Goal: Task Accomplishment & Management: Use online tool/utility

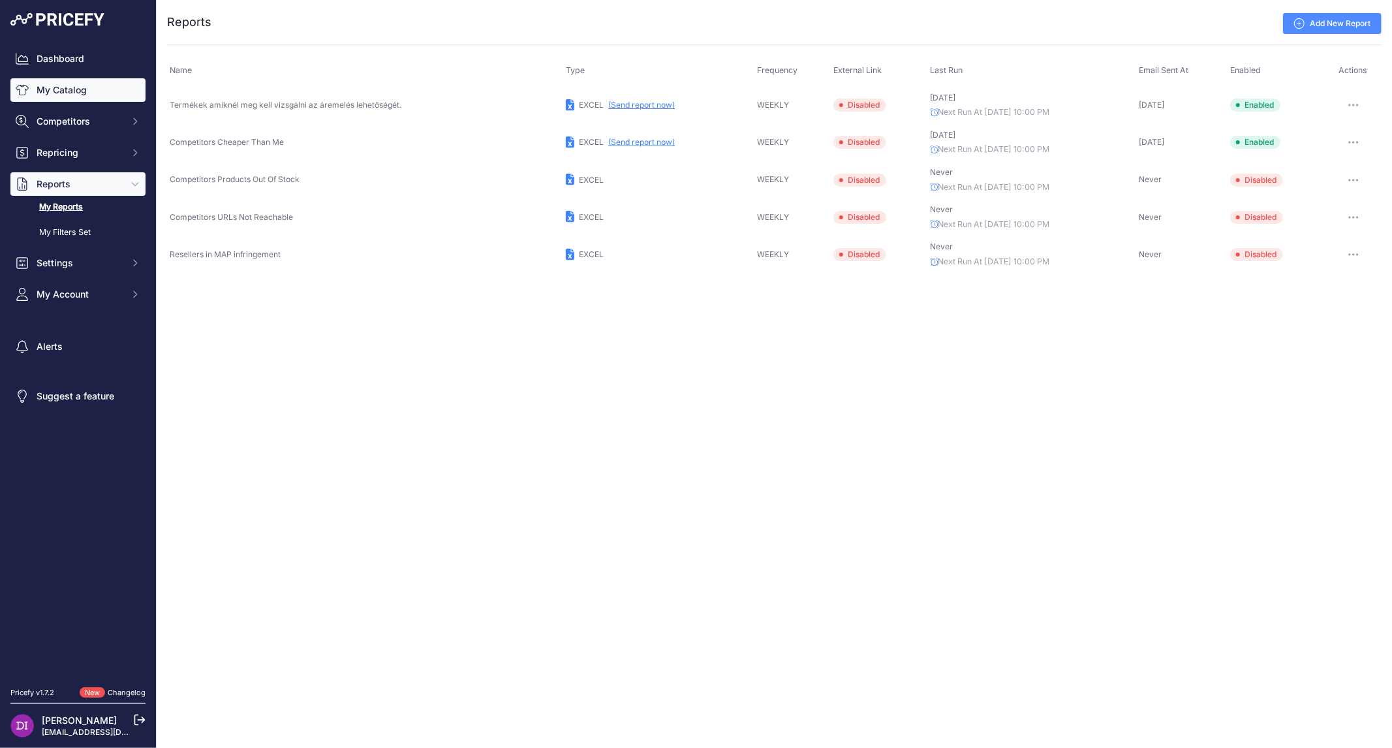
click at [95, 86] on link "My Catalog" at bounding box center [77, 89] width 135 height 23
click at [67, 92] on link "My Catalog" at bounding box center [77, 89] width 135 height 23
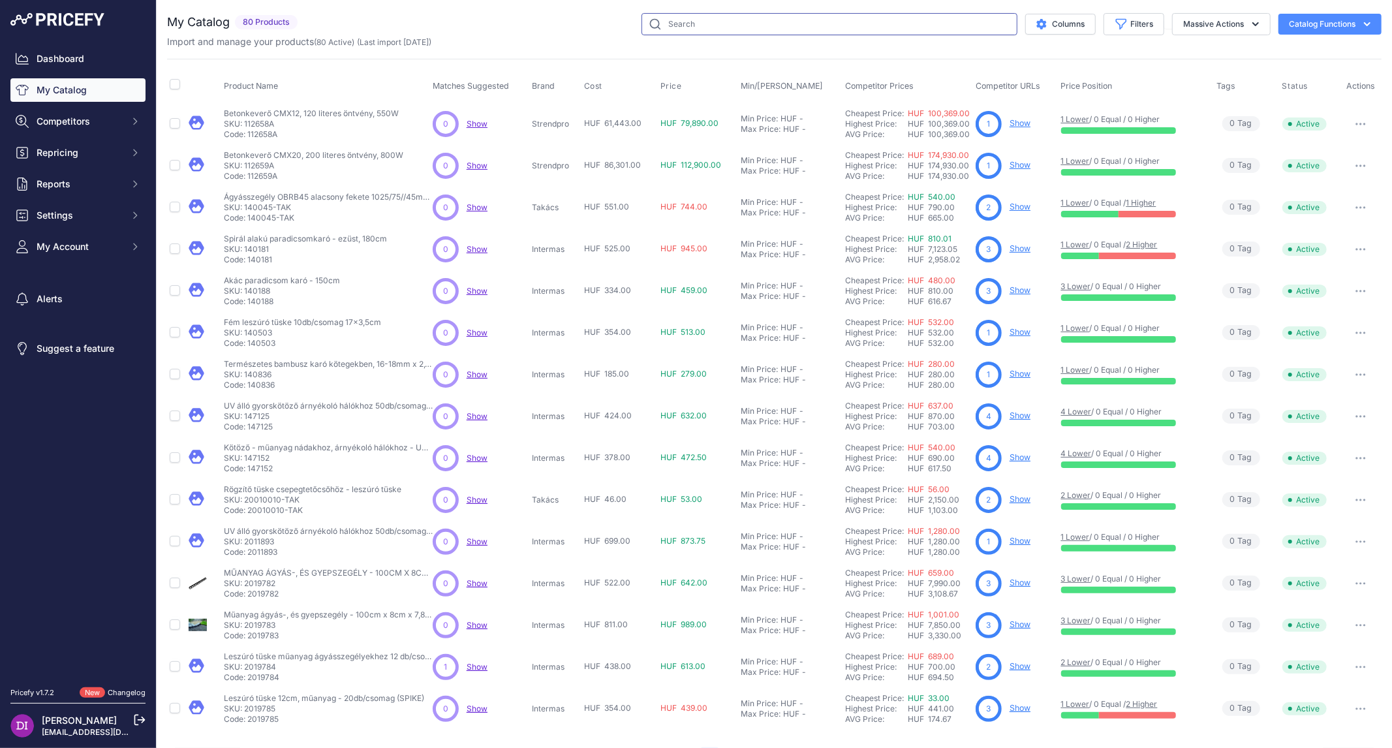
click at [692, 27] on input "text" at bounding box center [830, 24] width 376 height 22
type input "ereszcsatorna"
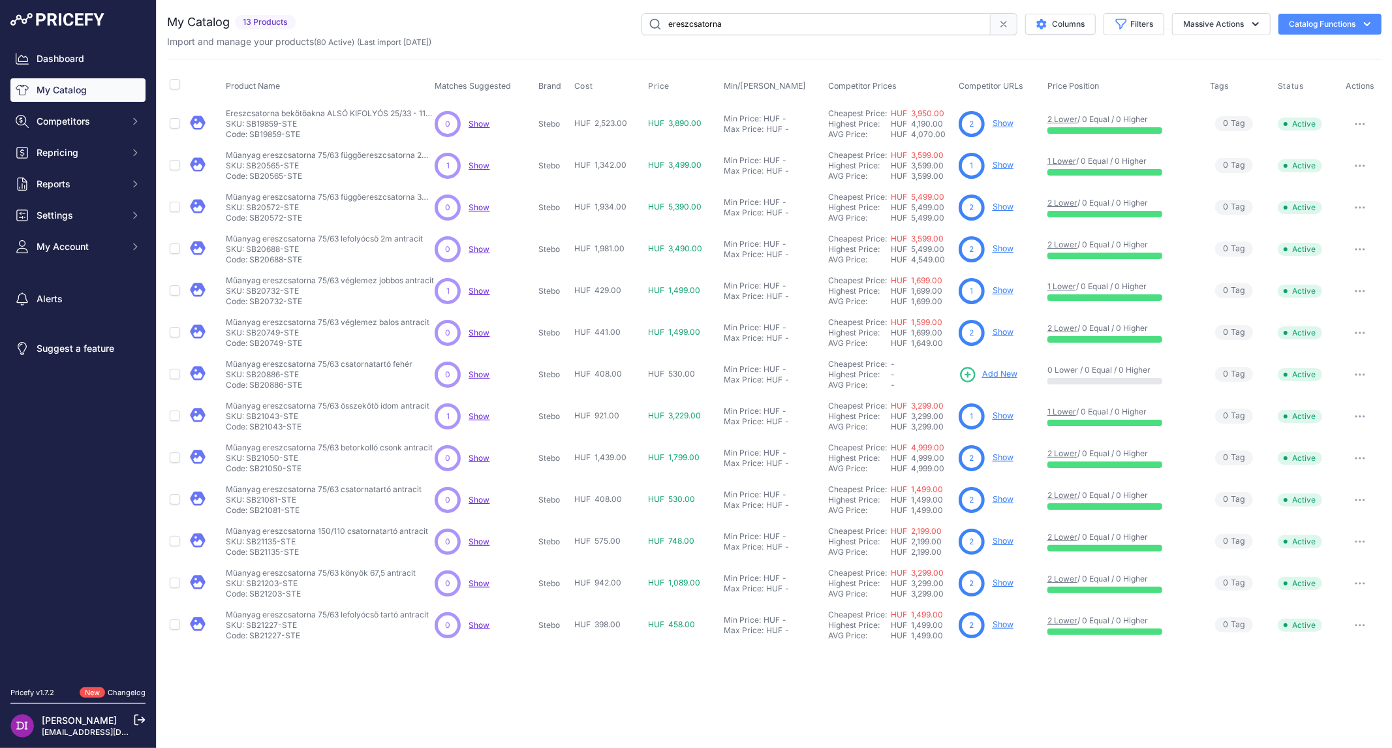
click at [390, 71] on th "Product Name" at bounding box center [327, 86] width 209 height 33
drag, startPoint x: 375, startPoint y: 63, endPoint x: 345, endPoint y: 62, distance: 30.1
click at [345, 62] on div "Product Name Matches Suggested Brand Cost" at bounding box center [774, 352] width 1215 height 587
click at [1002, 247] on link "Show" at bounding box center [1003, 248] width 21 height 10
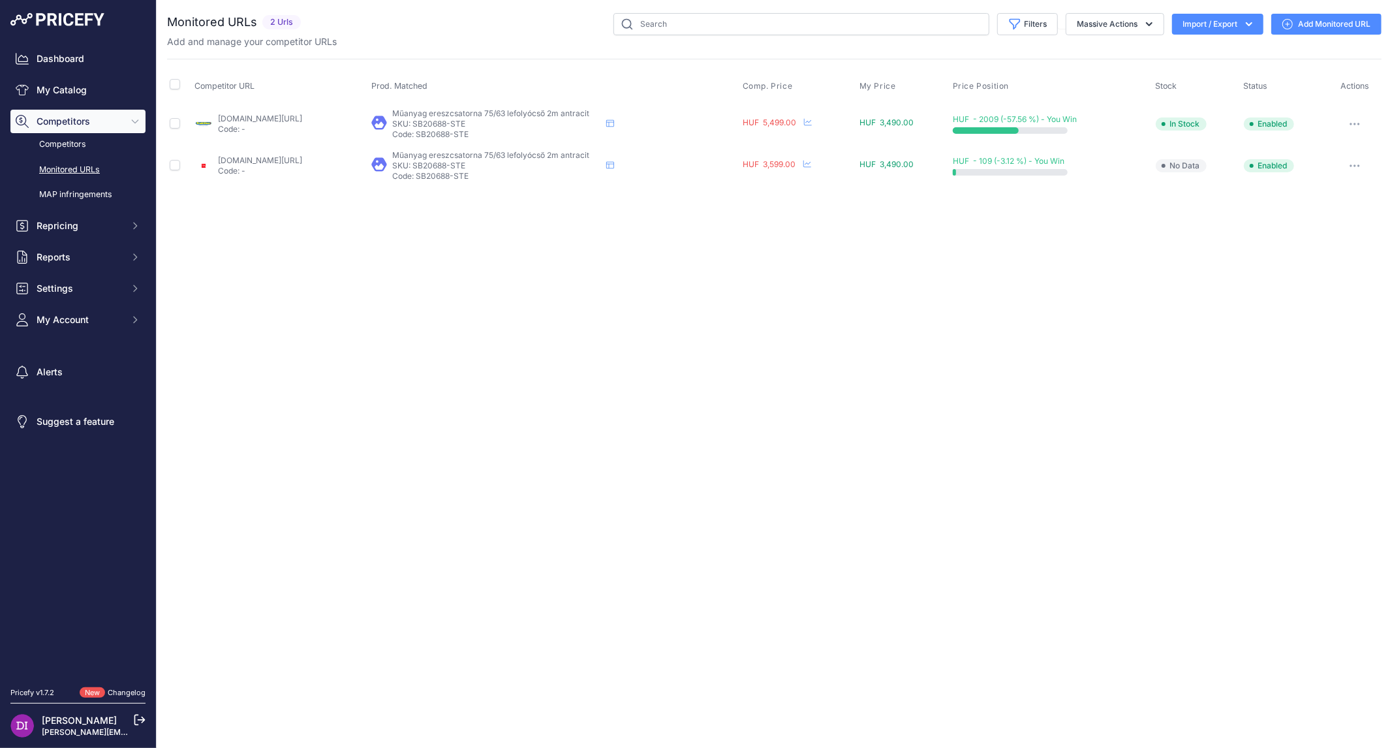
drag, startPoint x: 542, startPoint y: 122, endPoint x: 486, endPoint y: 126, distance: 56.9
click at [474, 125] on p "SKU: SB20688-STE" at bounding box center [496, 124] width 209 height 10
copy p "SB20688-STE"
click at [112, 85] on link "My Catalog" at bounding box center [77, 89] width 135 height 23
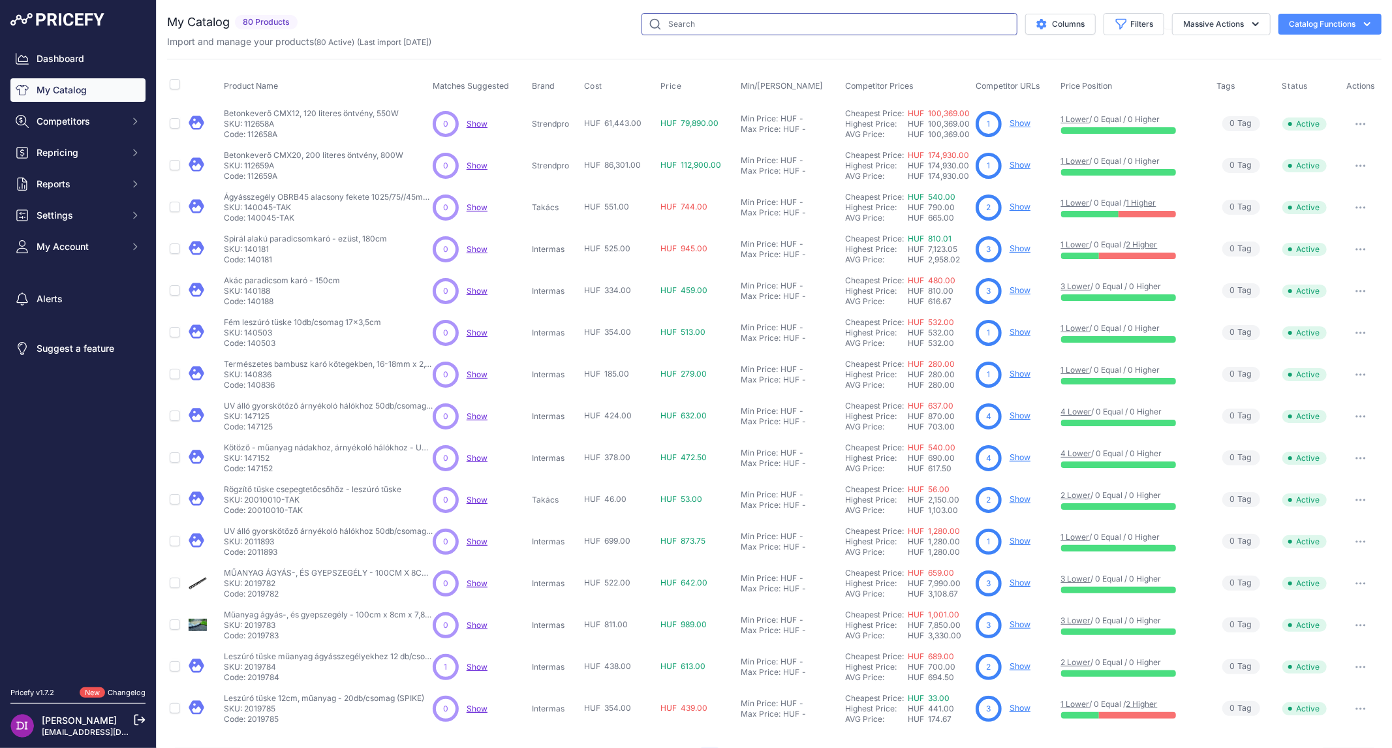
click at [737, 23] on input "text" at bounding box center [830, 24] width 376 height 22
type input "ereszcsatorna"
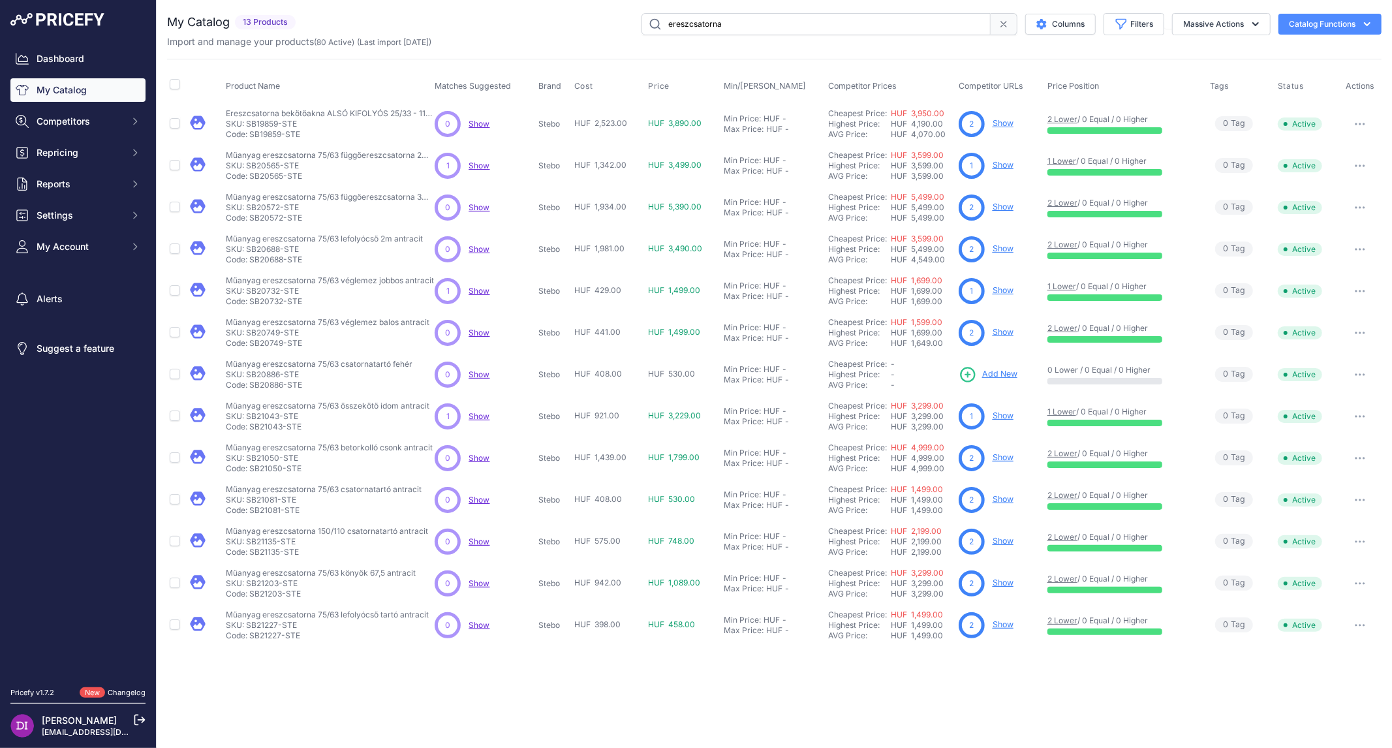
drag, startPoint x: 298, startPoint y: 122, endPoint x: 248, endPoint y: 122, distance: 49.6
click at [248, 122] on p "SKU: SB19859-STE" at bounding box center [330, 124] width 209 height 10
copy p "SB19859-STE"
drag, startPoint x: 305, startPoint y: 166, endPoint x: 248, endPoint y: 166, distance: 57.4
click at [248, 166] on p "SKU: SB20565-STE" at bounding box center [330, 166] width 209 height 10
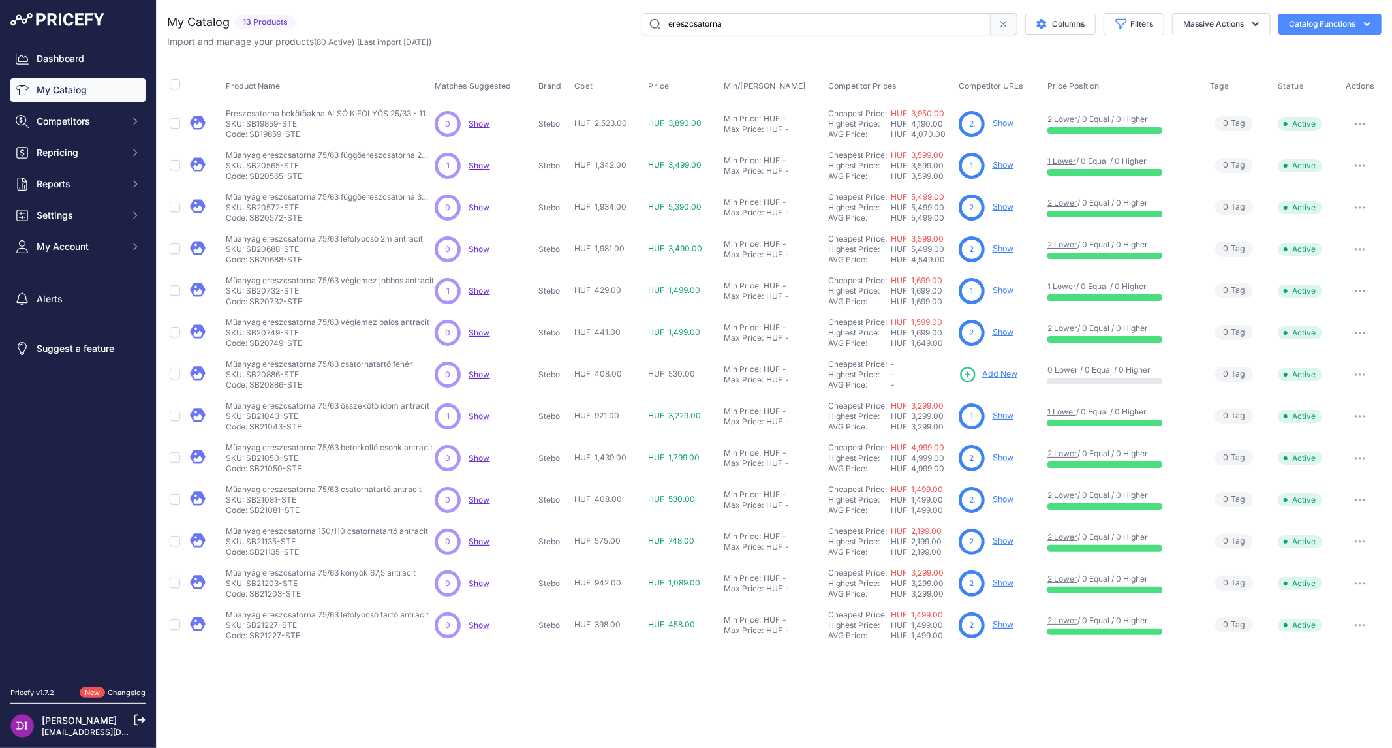
copy p "SB20565-STE"
click at [264, 204] on p "SKU: SB20572-STE" at bounding box center [330, 207] width 209 height 10
copy p "SB20572"
click at [273, 245] on p "SKU: SB20688-STE" at bounding box center [324, 249] width 197 height 10
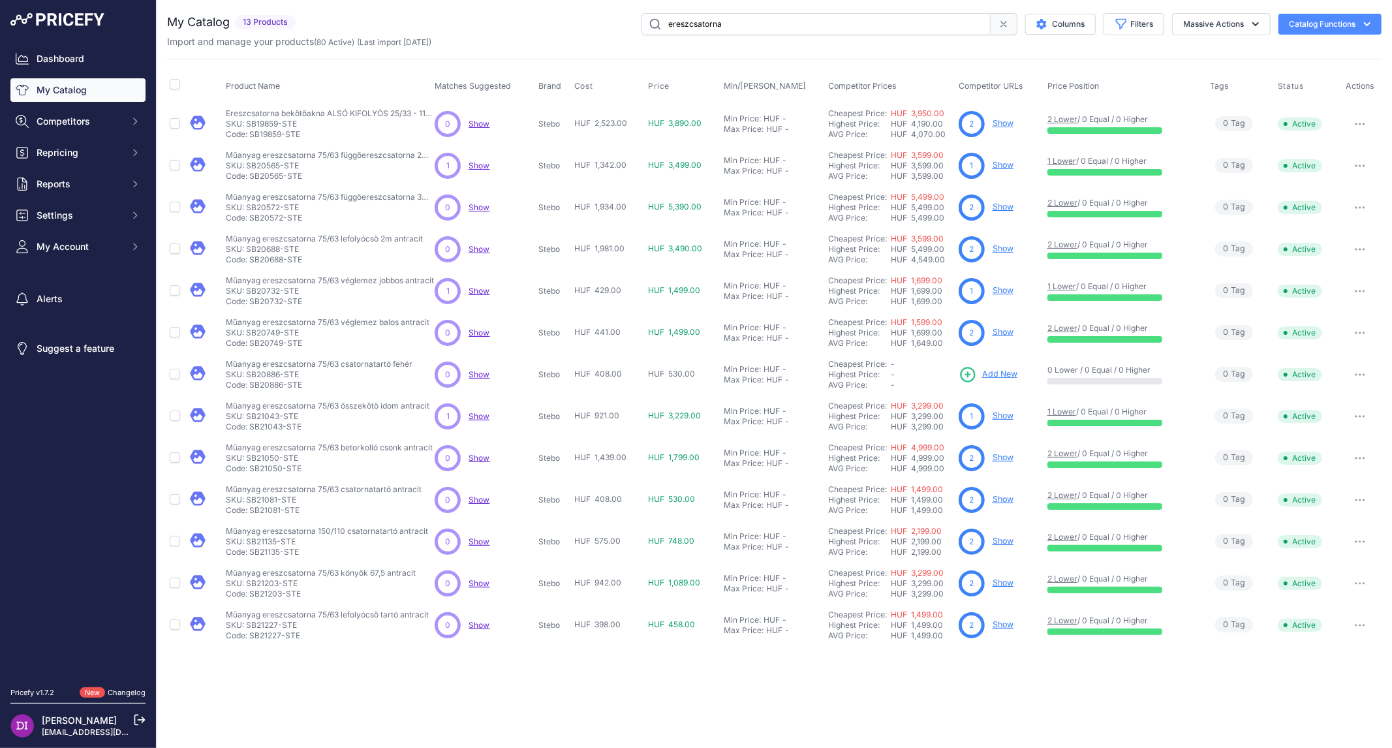
click at [273, 245] on p "SKU: SB20688-STE" at bounding box center [324, 249] width 197 height 10
copy p "SB20688"
click at [260, 290] on p "SKU: SB20732-STE" at bounding box center [330, 291] width 208 height 10
copy p "SB20732"
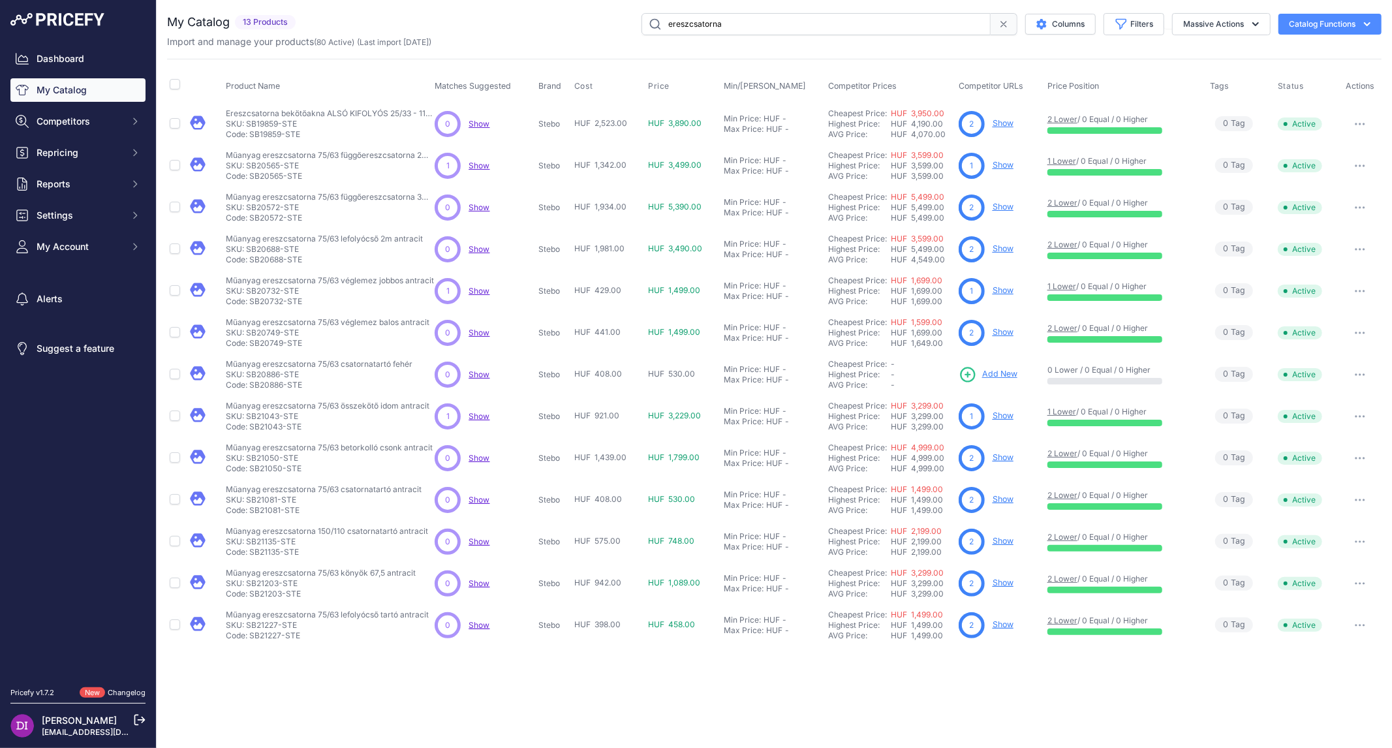
drag, startPoint x: 992, startPoint y: 291, endPoint x: 1001, endPoint y: 290, distance: 8.6
click at [265, 334] on p "SKU: SB20749-STE" at bounding box center [328, 333] width 204 height 10
click at [264, 334] on p "SKU: SB20749-STE" at bounding box center [328, 333] width 204 height 10
copy p "SB20749"
click at [266, 373] on p "SKU: SB20886-STE" at bounding box center [319, 374] width 187 height 10
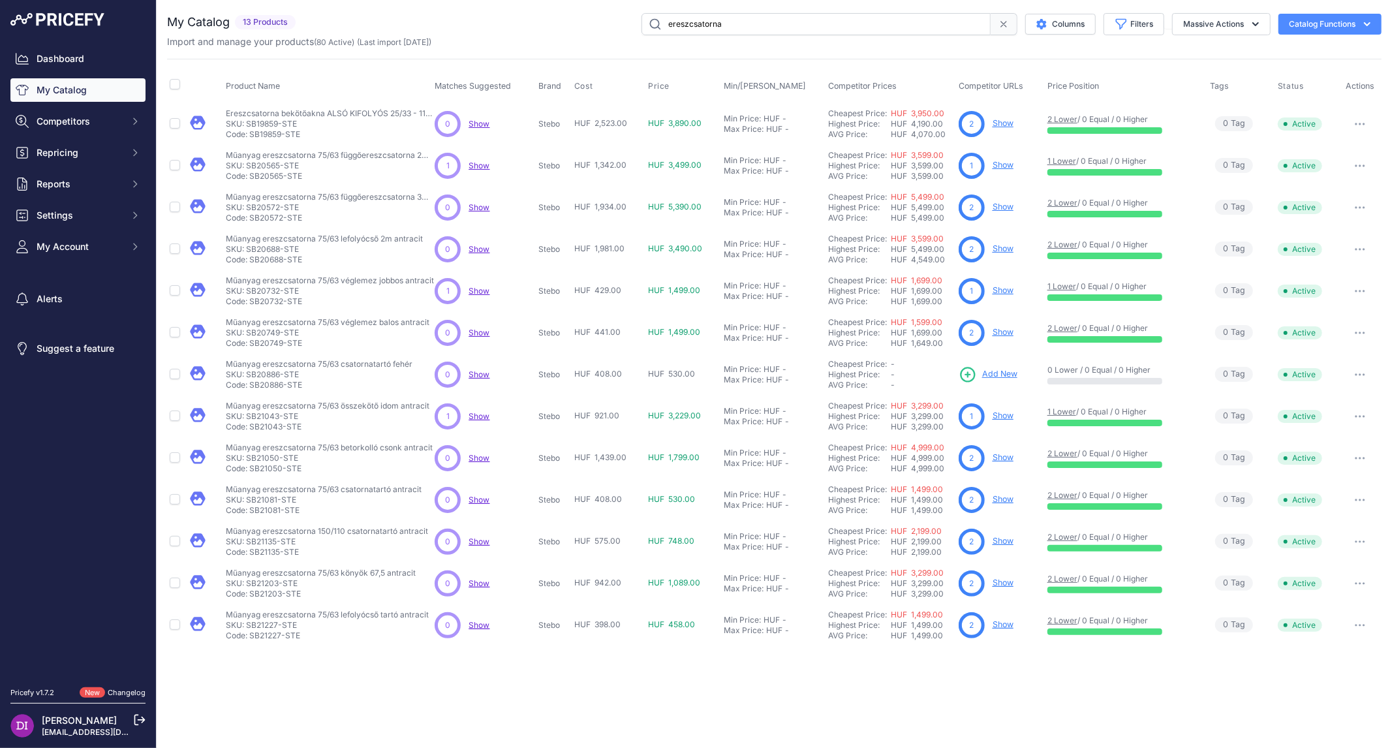
click at [266, 373] on p "SKU: SB20886-STE" at bounding box center [319, 374] width 187 height 10
copy p "SB20886"
click at [268, 413] on p "SKU: SB21043-STE" at bounding box center [328, 416] width 204 height 10
copy p "SB21043"
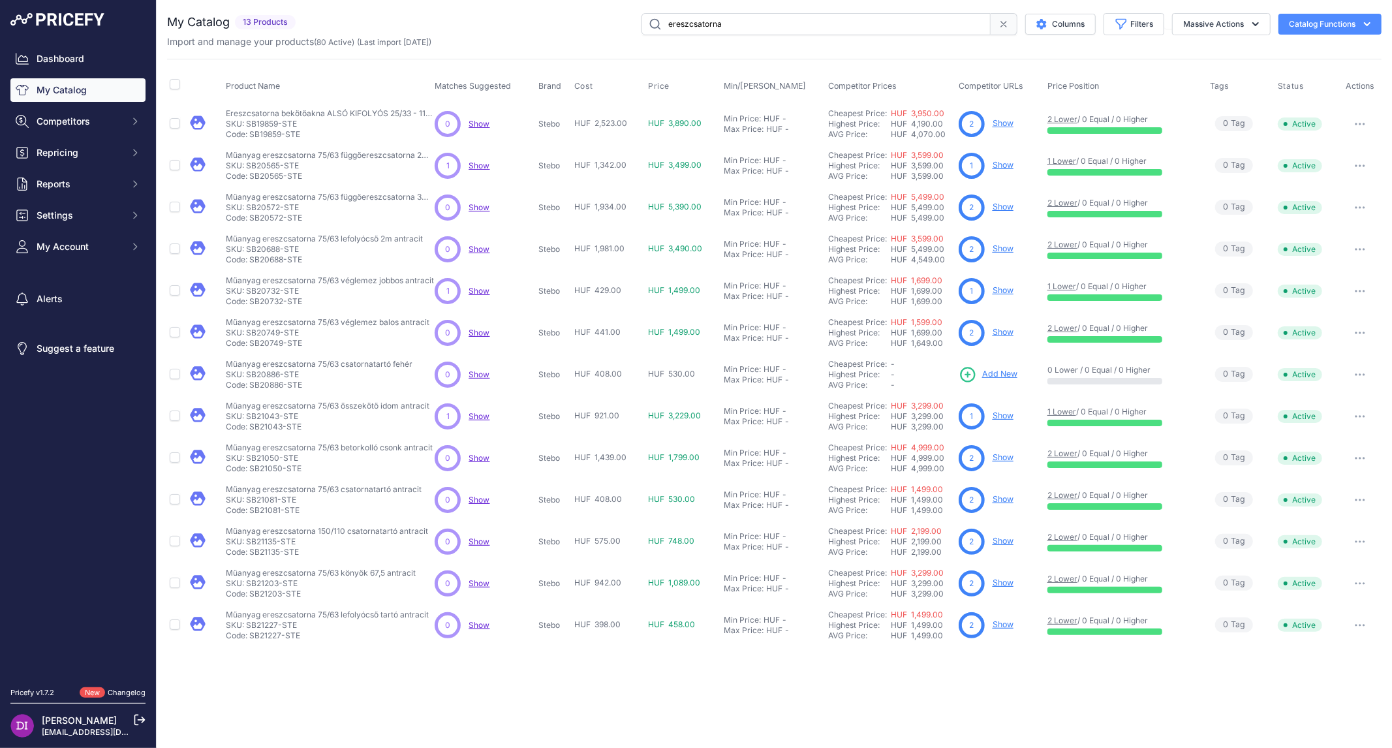
click at [296, 422] on p "Code: SB21043-STE" at bounding box center [328, 427] width 204 height 10
click at [269, 416] on p "SKU: SB21043-STE" at bounding box center [328, 416] width 204 height 10
copy p "SB21043"
click at [255, 460] on p "SKU: SB21050-STE" at bounding box center [329, 458] width 207 height 10
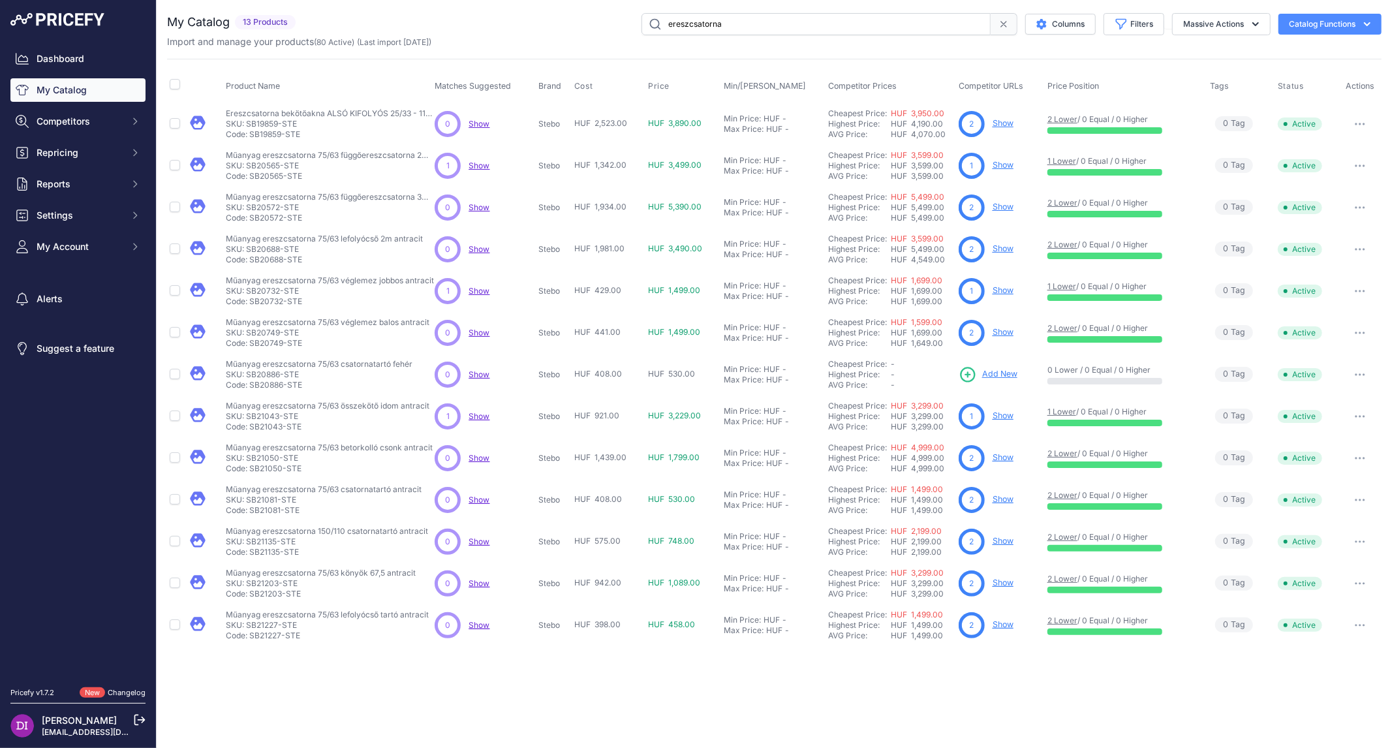
click at [255, 460] on p "SKU: SB21050-STE" at bounding box center [329, 458] width 207 height 10
copy p "SB21050"
click at [272, 495] on p "SKU: SB21081-STE" at bounding box center [324, 500] width 196 height 10
click at [264, 545] on p "SKU: SB21135-STE" at bounding box center [327, 542] width 202 height 10
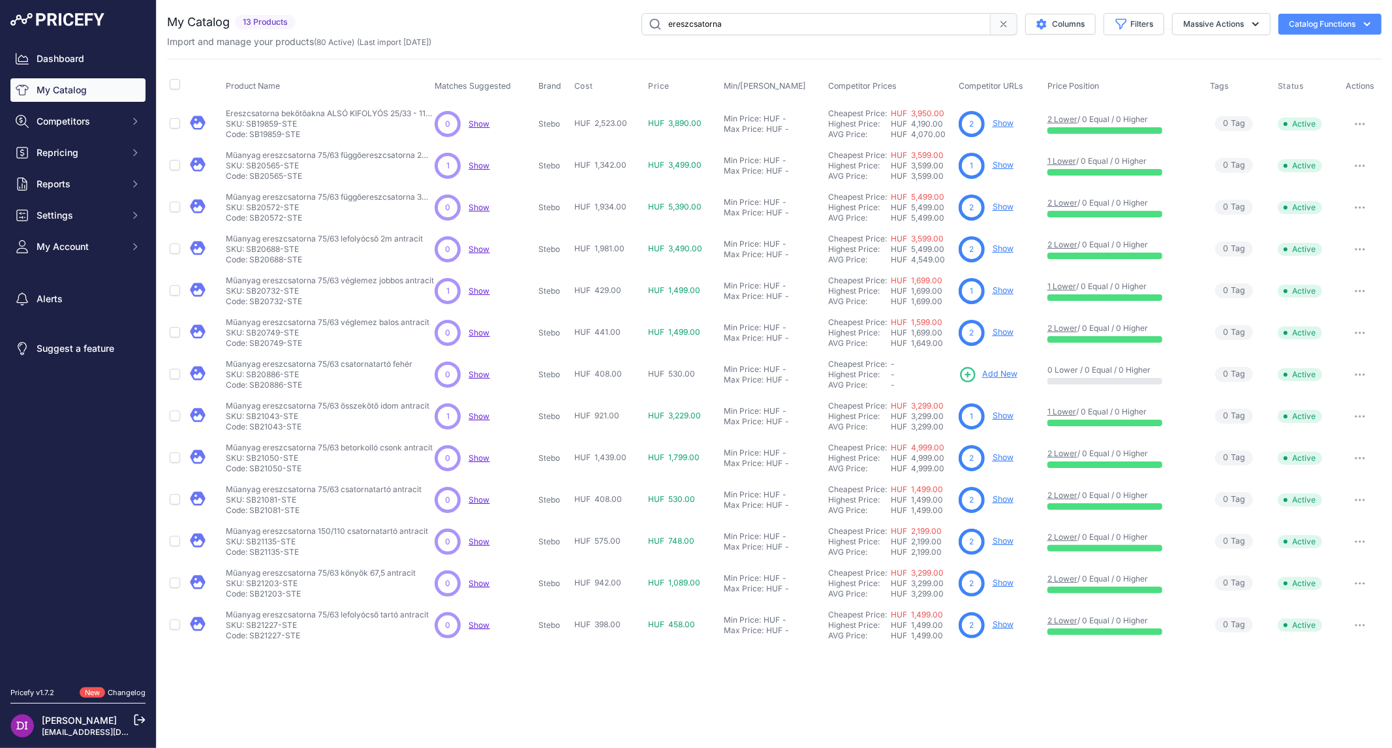
click at [264, 545] on p "SKU: SB21135-STE" at bounding box center [327, 542] width 202 height 10
click at [261, 582] on p "SKU: SB21203-STE" at bounding box center [321, 583] width 190 height 10
click at [259, 627] on p "SKU: SB21227-STE" at bounding box center [327, 625] width 203 height 10
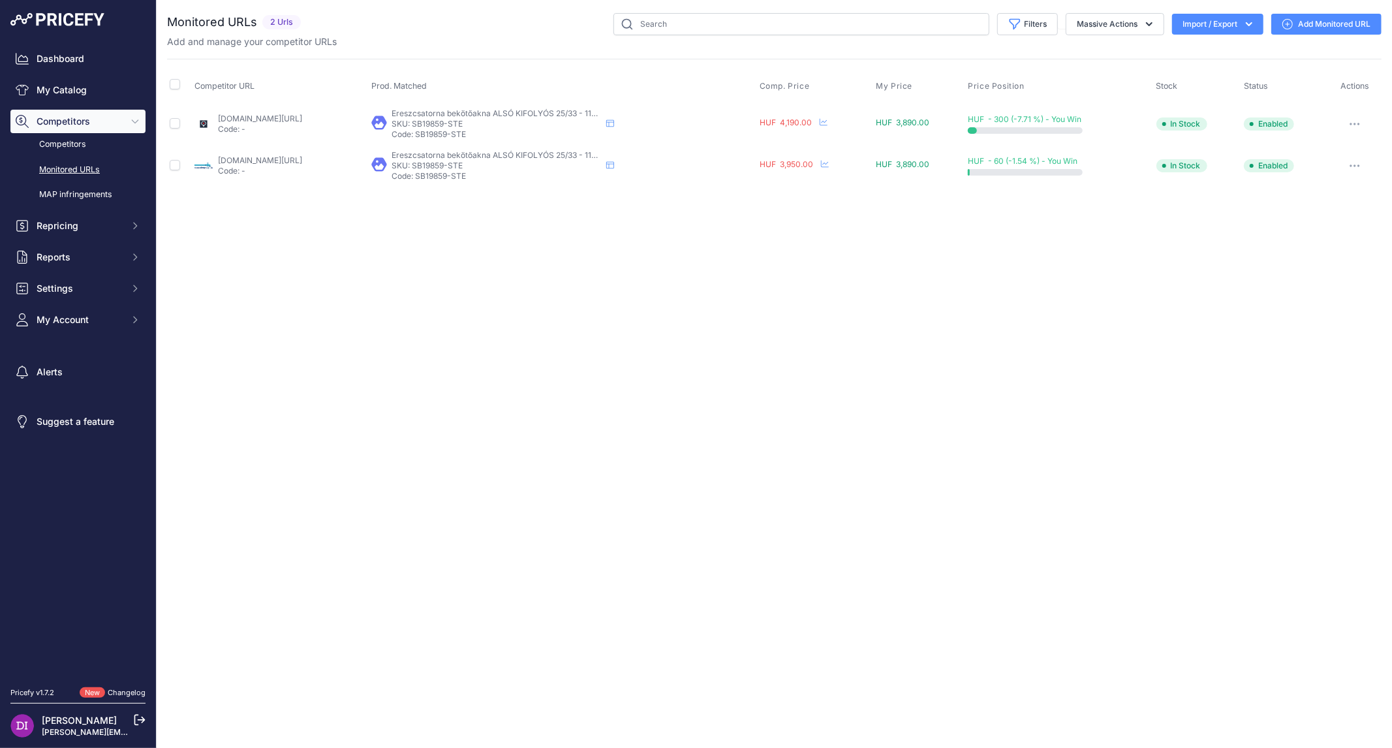
drag, startPoint x: 787, startPoint y: 329, endPoint x: 813, endPoint y: 326, distance: 26.2
click at [787, 329] on div "Close You are not connected to the internet." at bounding box center [775, 374] width 1236 height 748
click at [1298, 27] on link "Add Monitored URL" at bounding box center [1327, 24] width 110 height 21
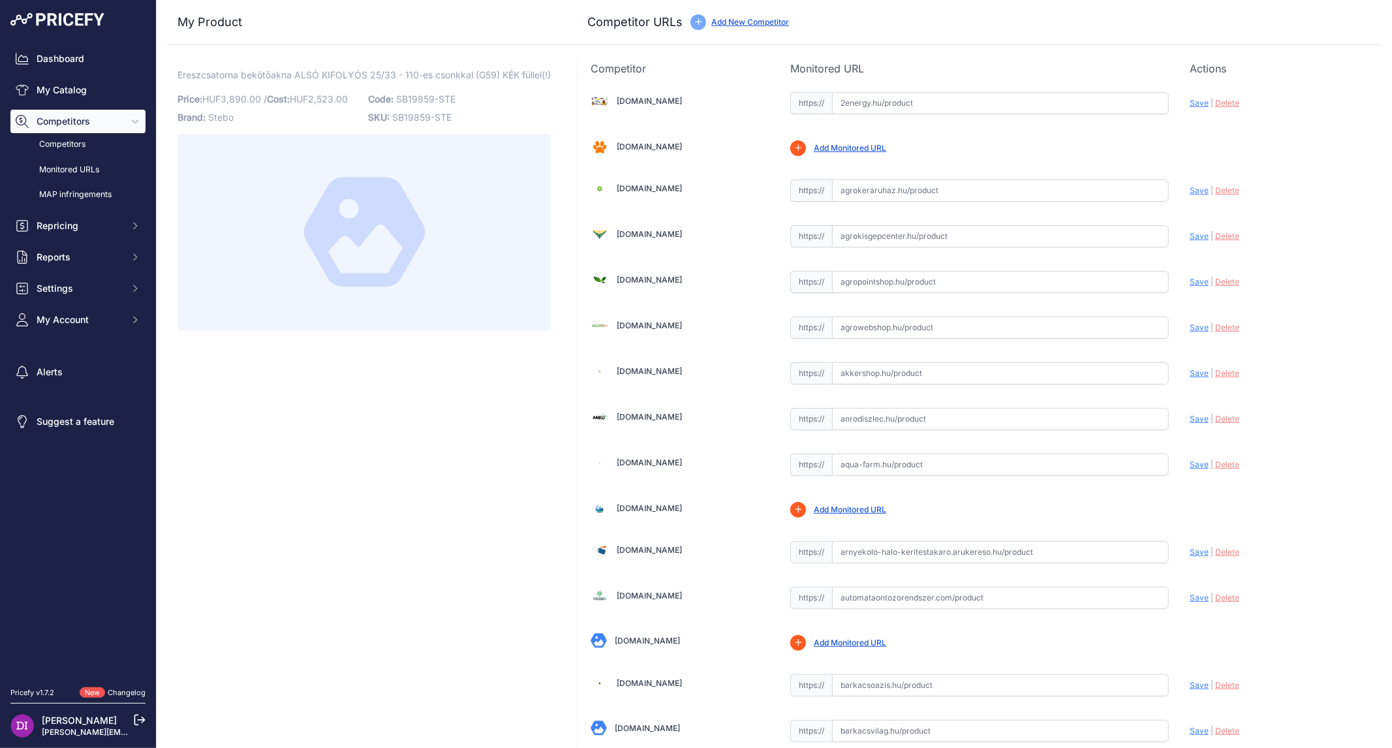
click at [744, 20] on link "Add New Competitor" at bounding box center [750, 22] width 78 height 10
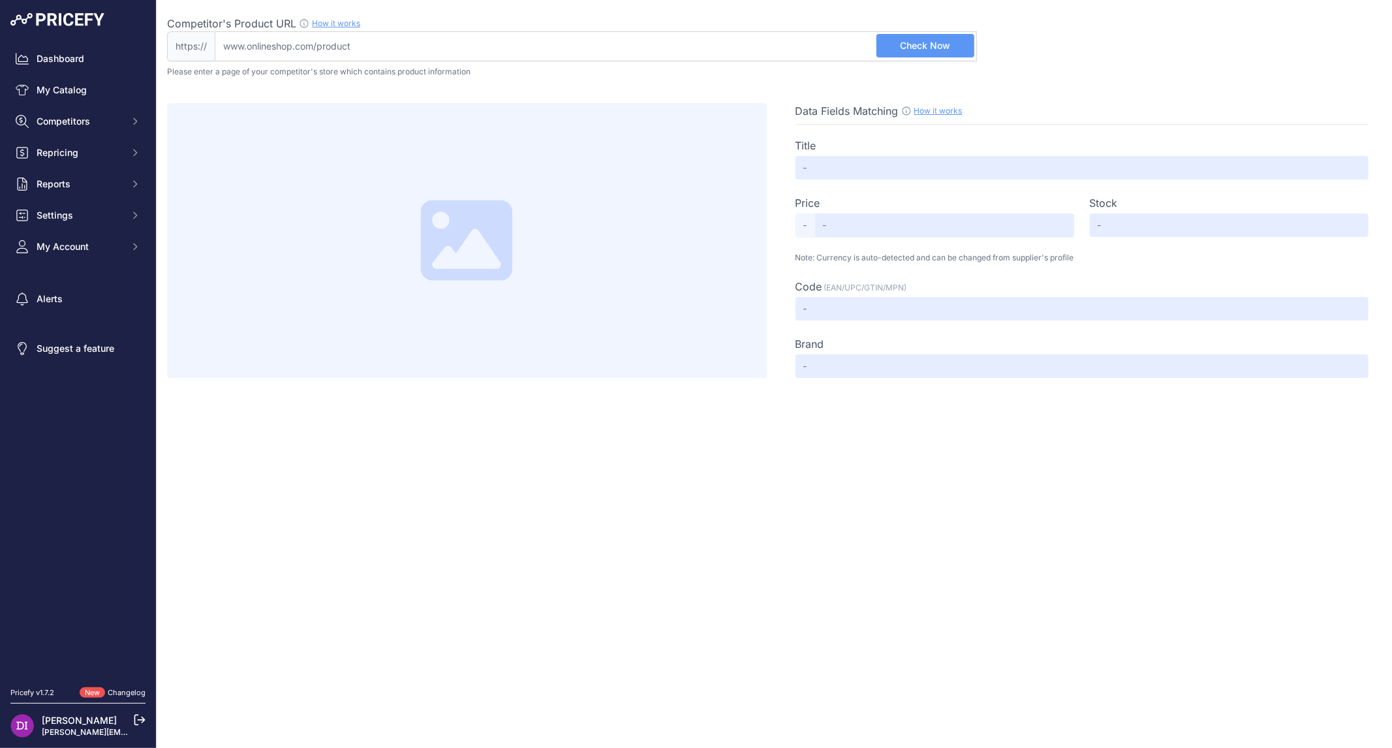
click at [371, 47] on input "Competitor's Product URL How it works In order to create your competitor's extr…" at bounding box center [596, 46] width 762 height 30
paste input "[URL][DOMAIN_NAME]"
type input "arkibau.hu/ereszcsatorna-bekotoakna-2533-110-es-csonkkal-szuros-alsos-151343?ke…"
click at [899, 52] on button "Check Now" at bounding box center [926, 45] width 98 height 23
type input "Ereszcsatorna bekötőakna 25/33, 110-es csonkkal , szűrős, alsós"
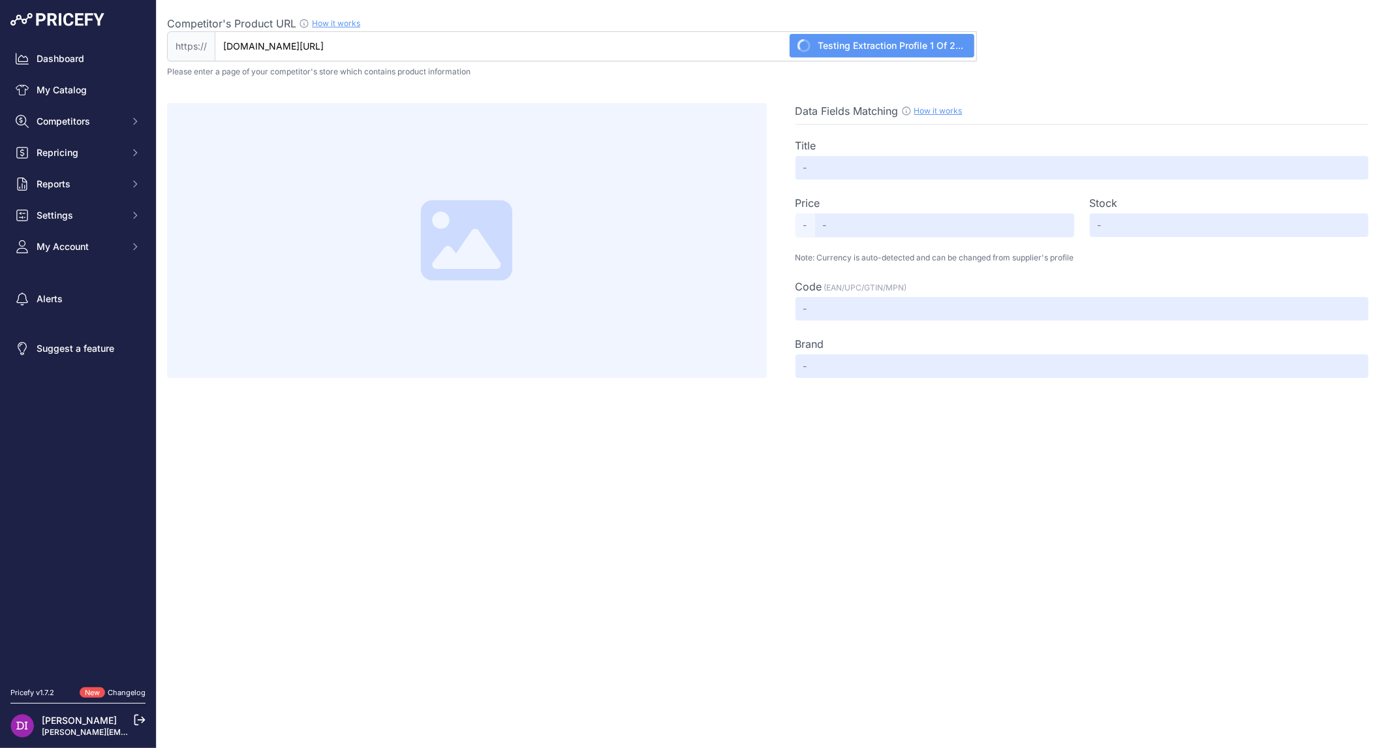
type input "3030"
type input "Available"
type input "SB19859"
type input "Árki Baucentrum"
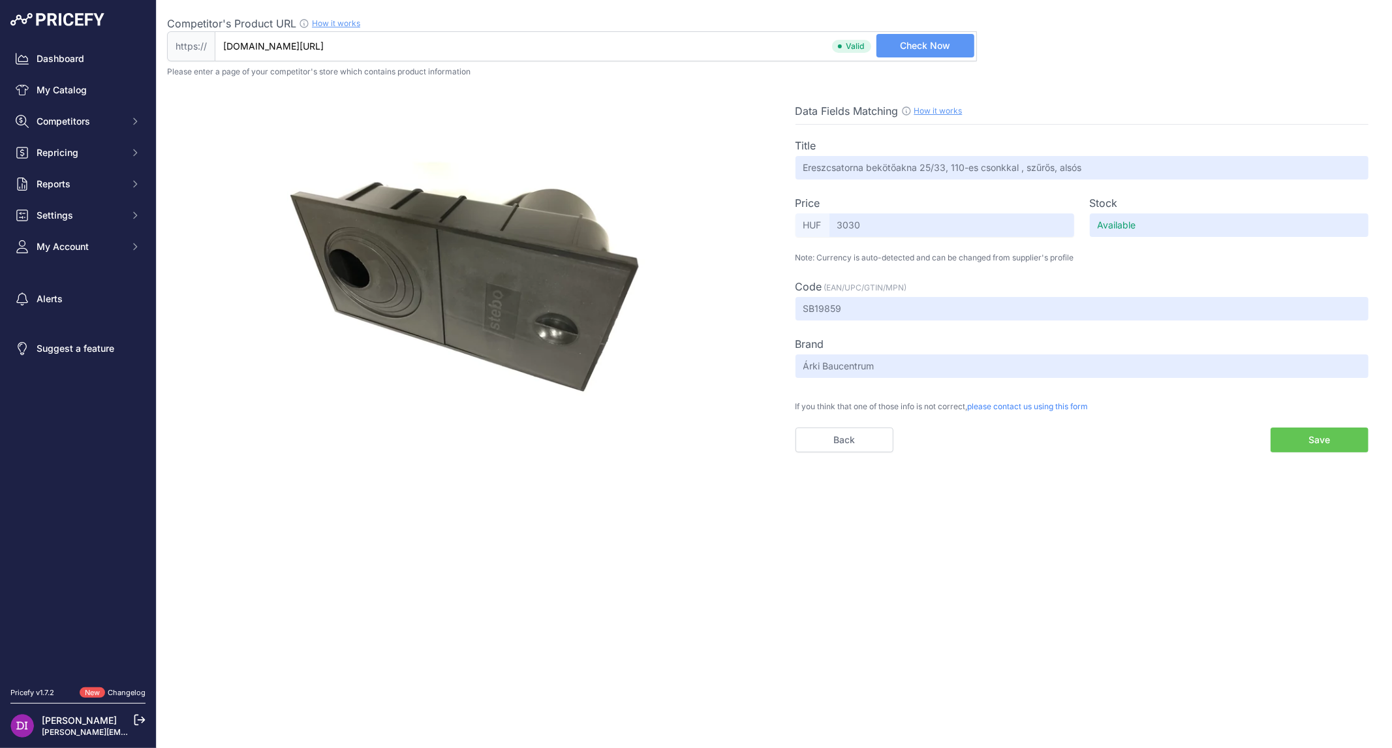
click at [1314, 437] on button "Save" at bounding box center [1320, 440] width 98 height 25
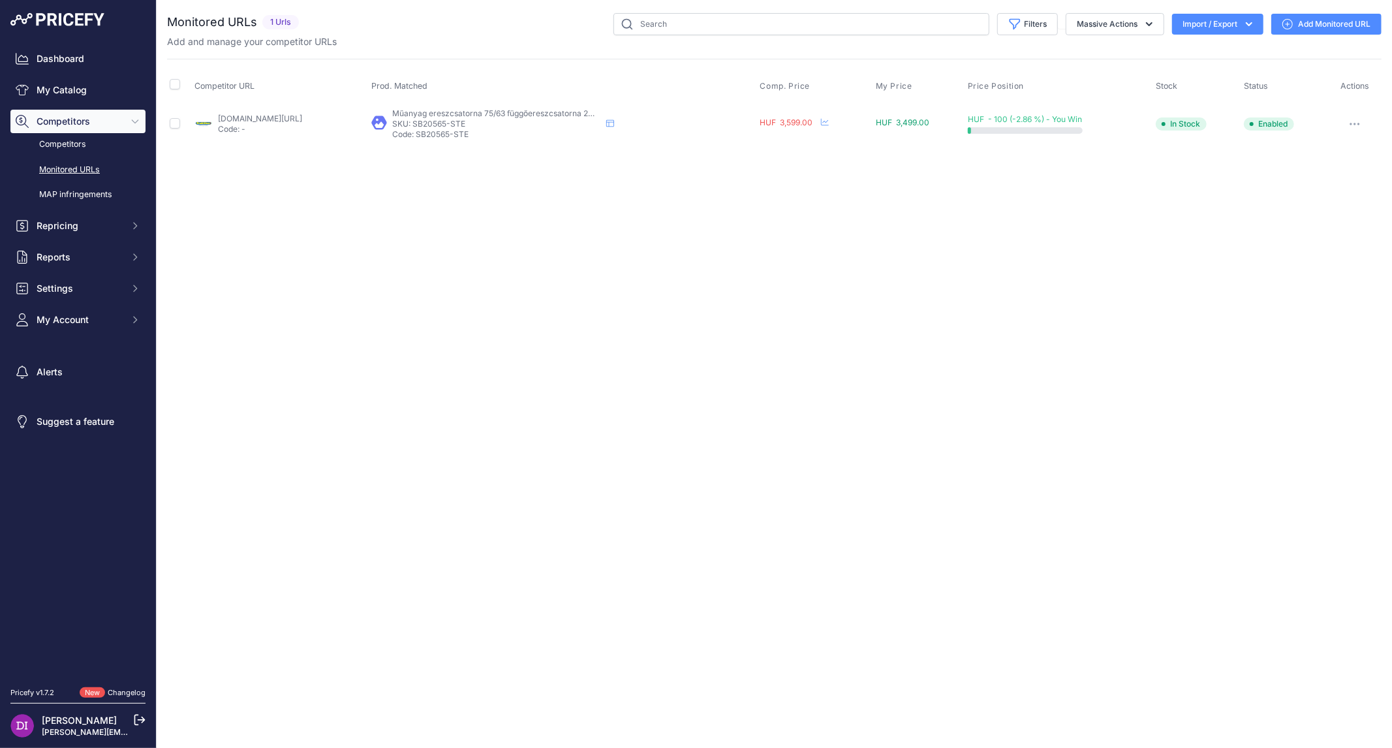
click at [1330, 27] on link "Add Monitored URL" at bounding box center [1327, 24] width 110 height 21
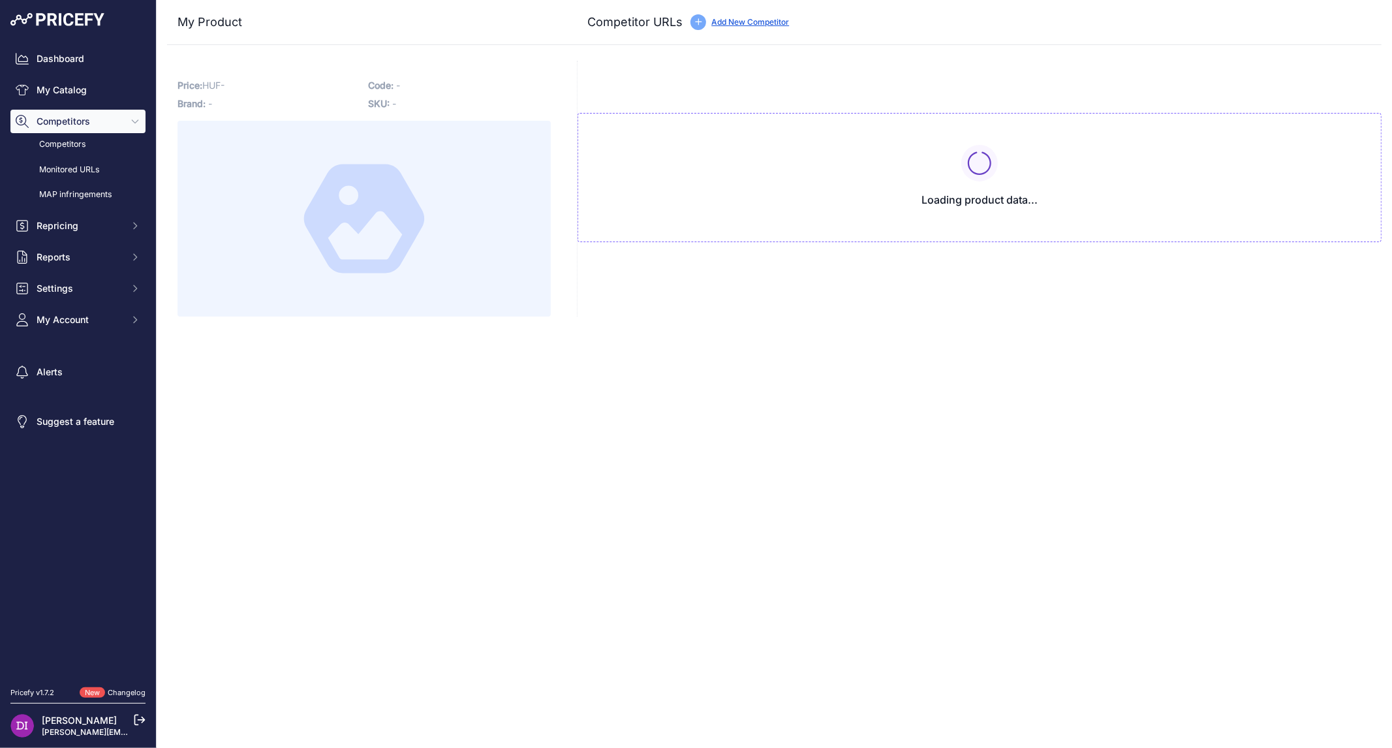
type input "www.praktiker.hu/epites-felujitas/teto/ereszcsatorna/stebo-muanyag-ereszcsatorn…"
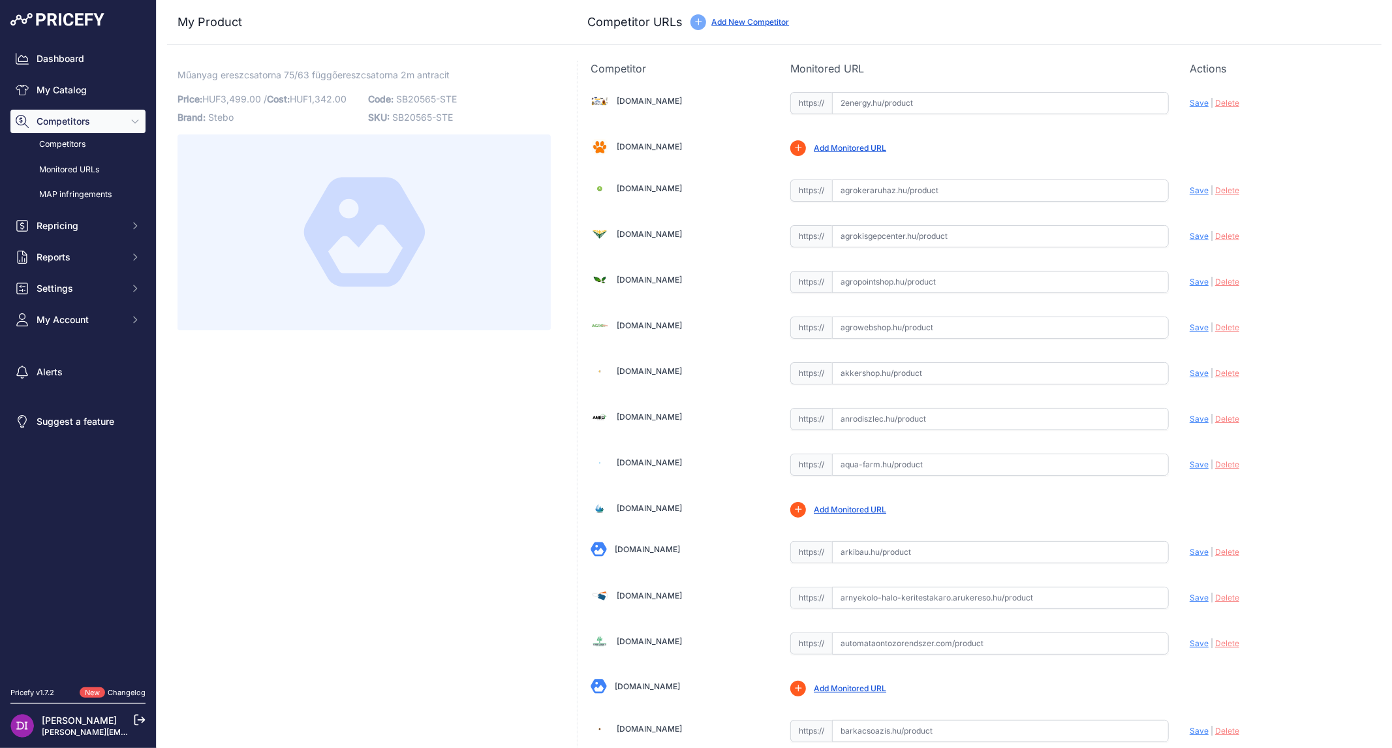
click at [866, 552] on input "text" at bounding box center [1000, 552] width 337 height 22
paste input "https://arkibau.hu/muanyag-ereszcsatorna-7563-antracit-fuggoereszcsatorna-2m-15…"
click at [1190, 553] on span "Save" at bounding box center [1199, 552] width 19 height 10
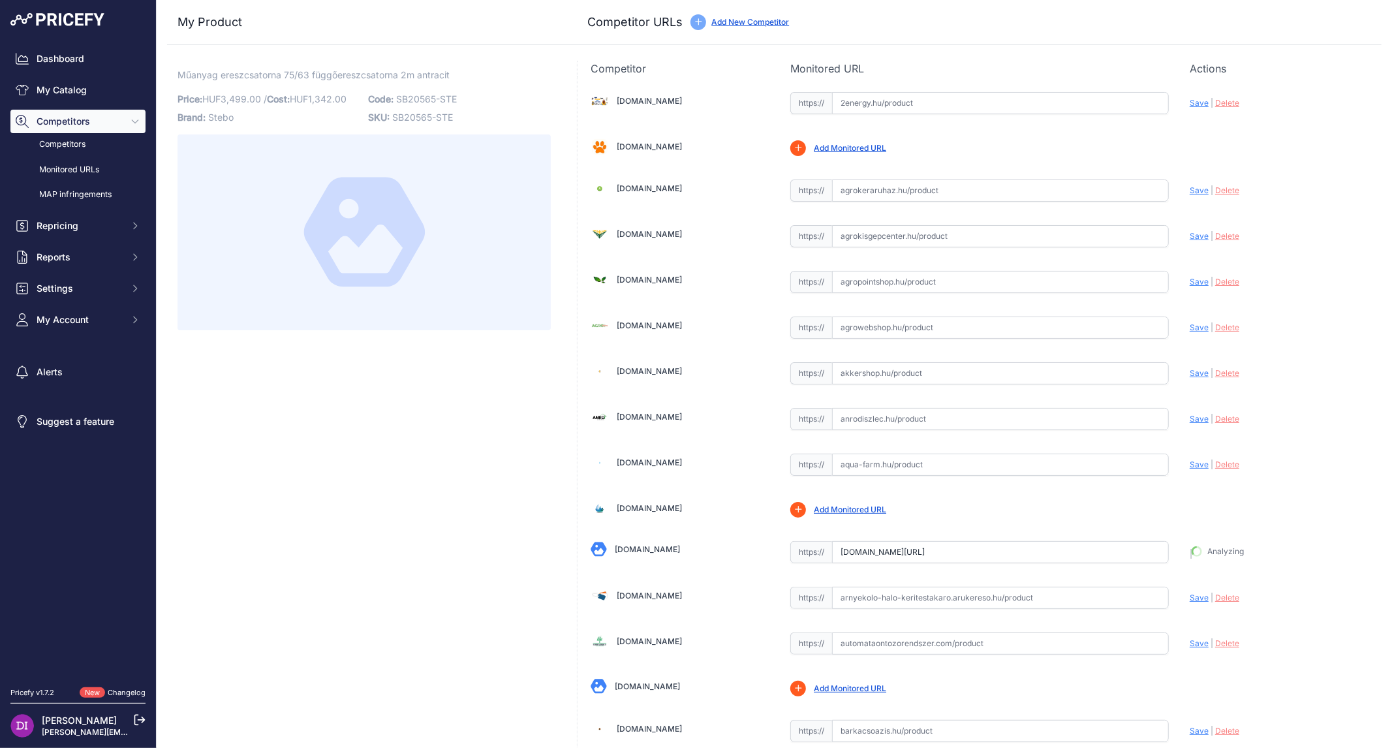
type input "https://arkibau.hu/muanyag-ereszcsatorna-7563-antracit-fuggoereszcsatorna-2m-15…"
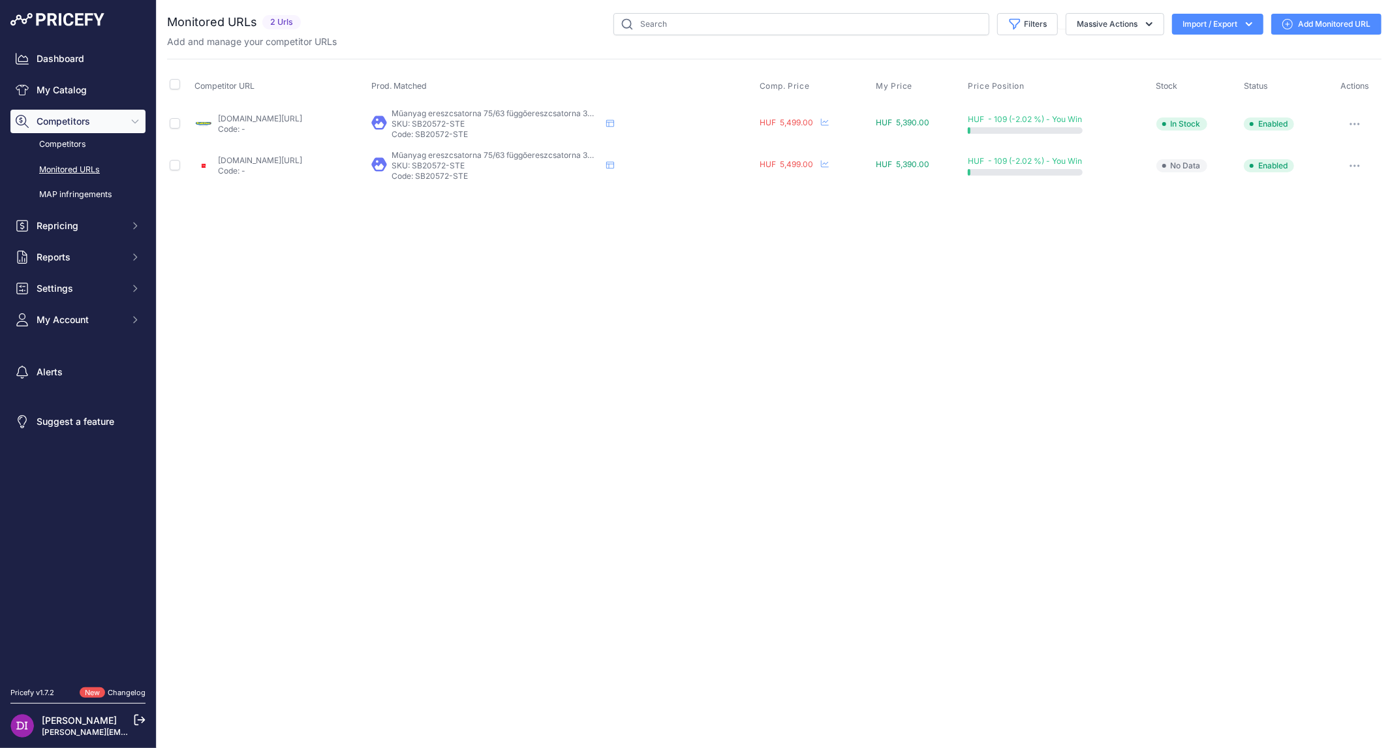
drag, startPoint x: 1315, startPoint y: 21, endPoint x: 1304, endPoint y: 34, distance: 17.6
click at [1315, 21] on link "Add Monitored URL" at bounding box center [1327, 24] width 110 height 21
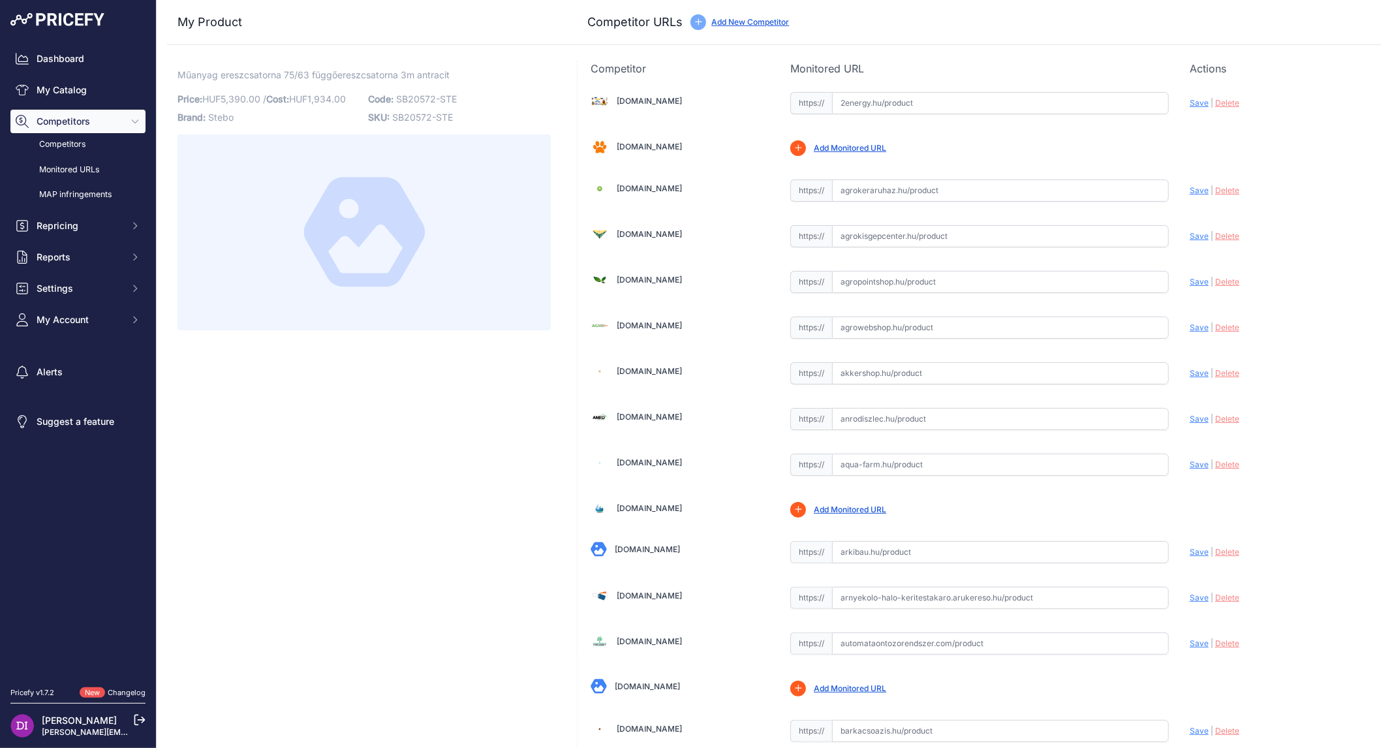
click at [859, 546] on input "text" at bounding box center [1000, 552] width 337 height 22
paste input "[URL][DOMAIN_NAME]"
click at [1193, 550] on span "Save" at bounding box center [1199, 552] width 19 height 10
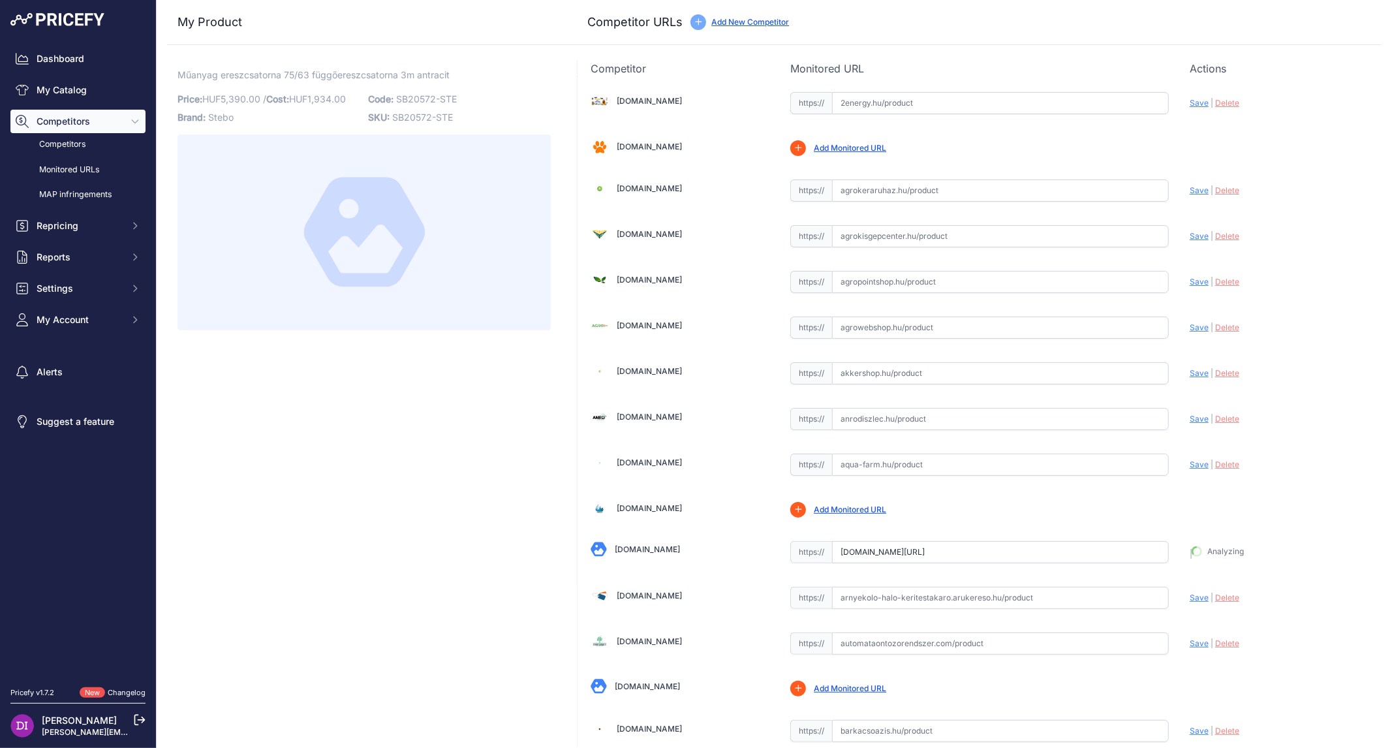
type input "[URL][DOMAIN_NAME]"
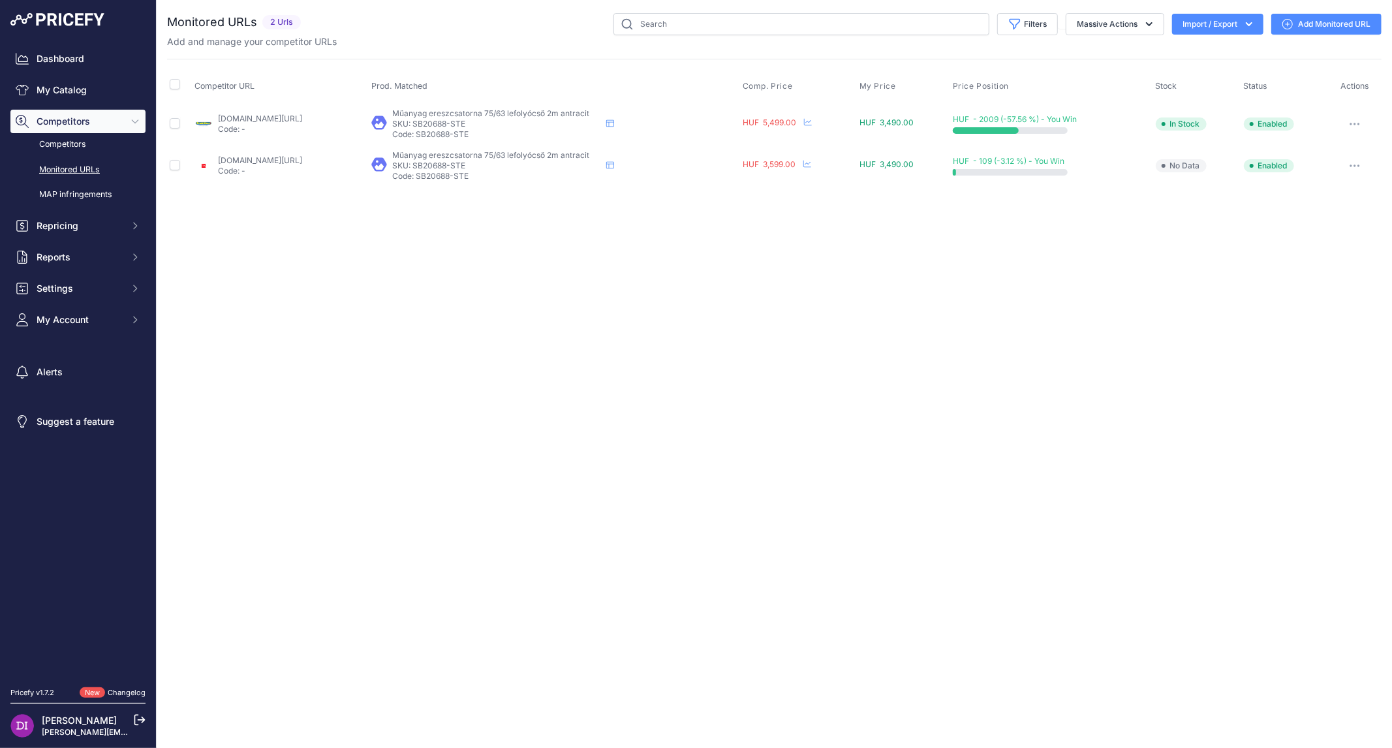
click at [1315, 27] on link "Add Monitored URL" at bounding box center [1327, 24] width 110 height 21
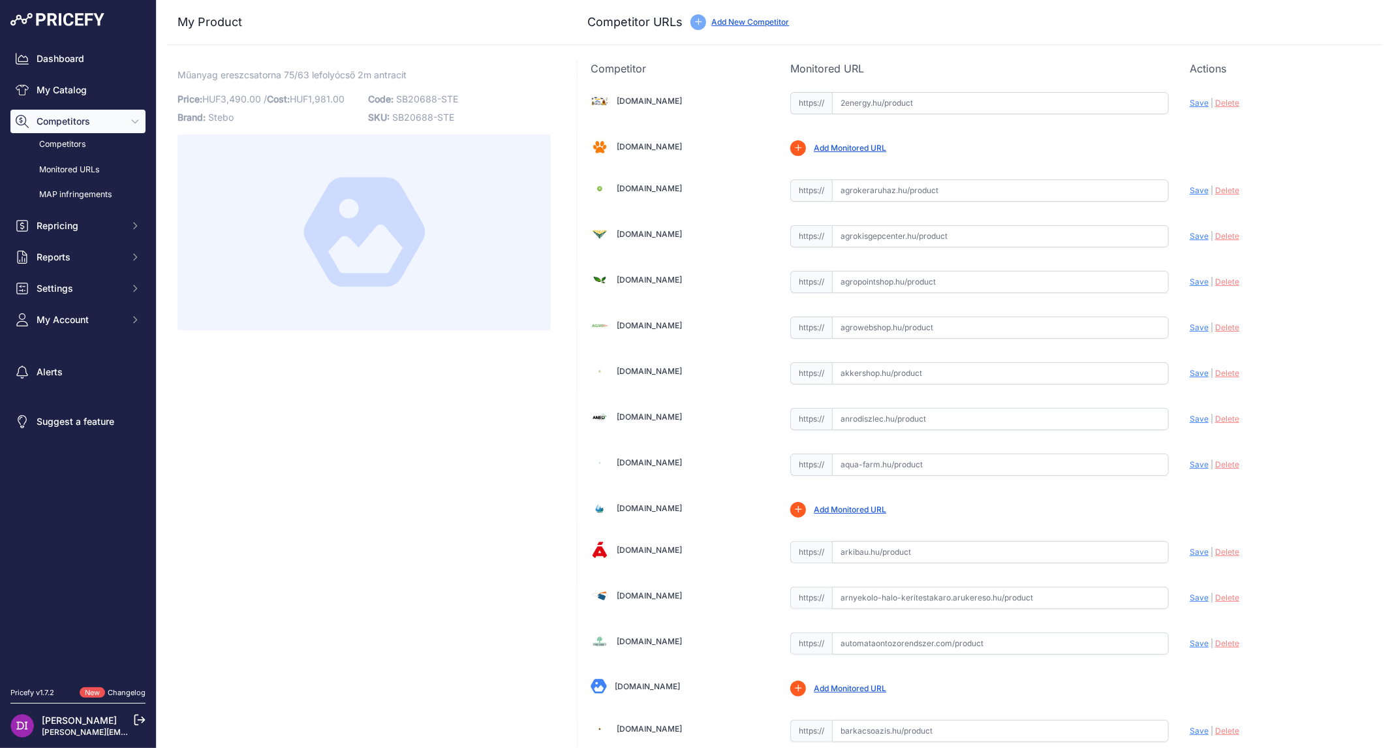
click at [975, 542] on input "text" at bounding box center [1000, 552] width 337 height 22
paste input "https://arkibau.hu/muanyag-ereszcsatorna-7563-antracit-lefolyocso-2m-151394"
click at [1191, 547] on span "Save" at bounding box center [1199, 552] width 19 height 10
type input "https://arkibau.hu/muanyag-ereszcsatorna-7563-antracit-lefolyocso-2m-151394?pri…"
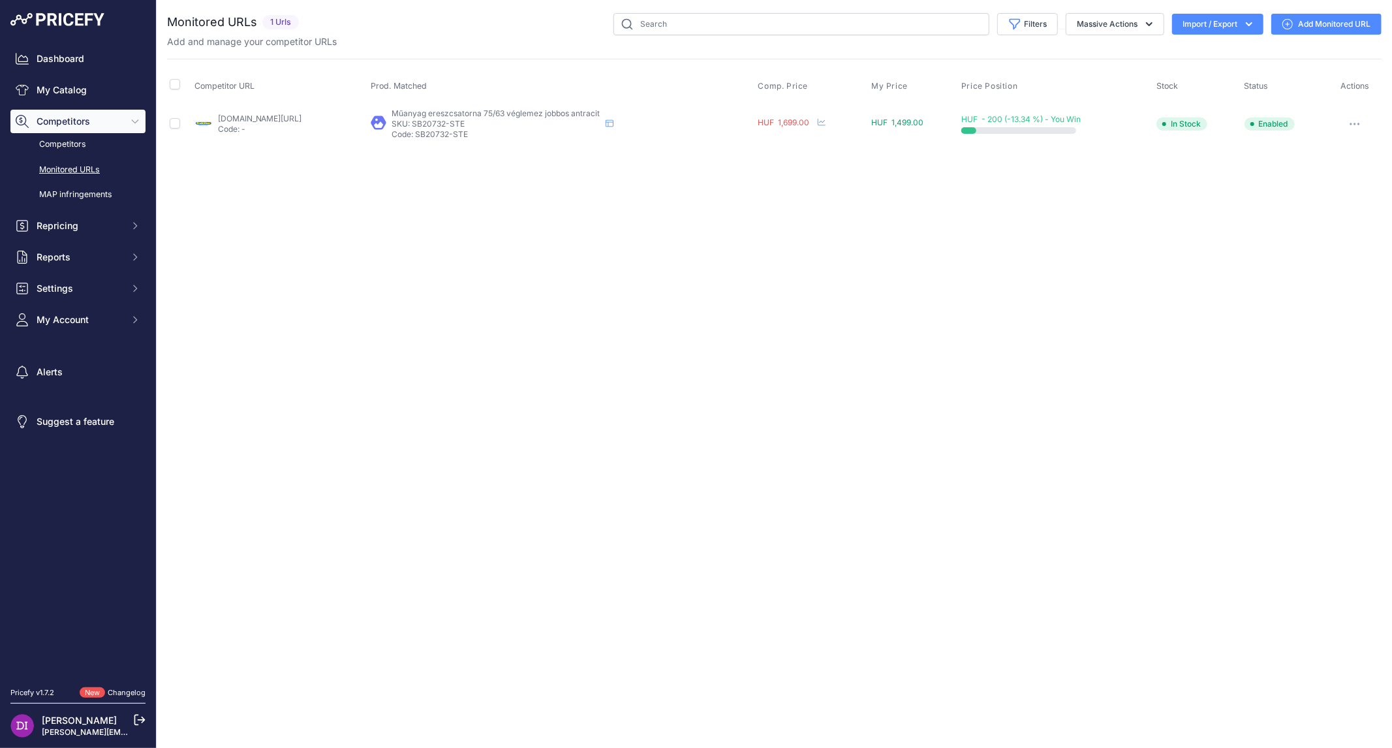
click at [1334, 26] on link "Add Monitored URL" at bounding box center [1327, 24] width 110 height 21
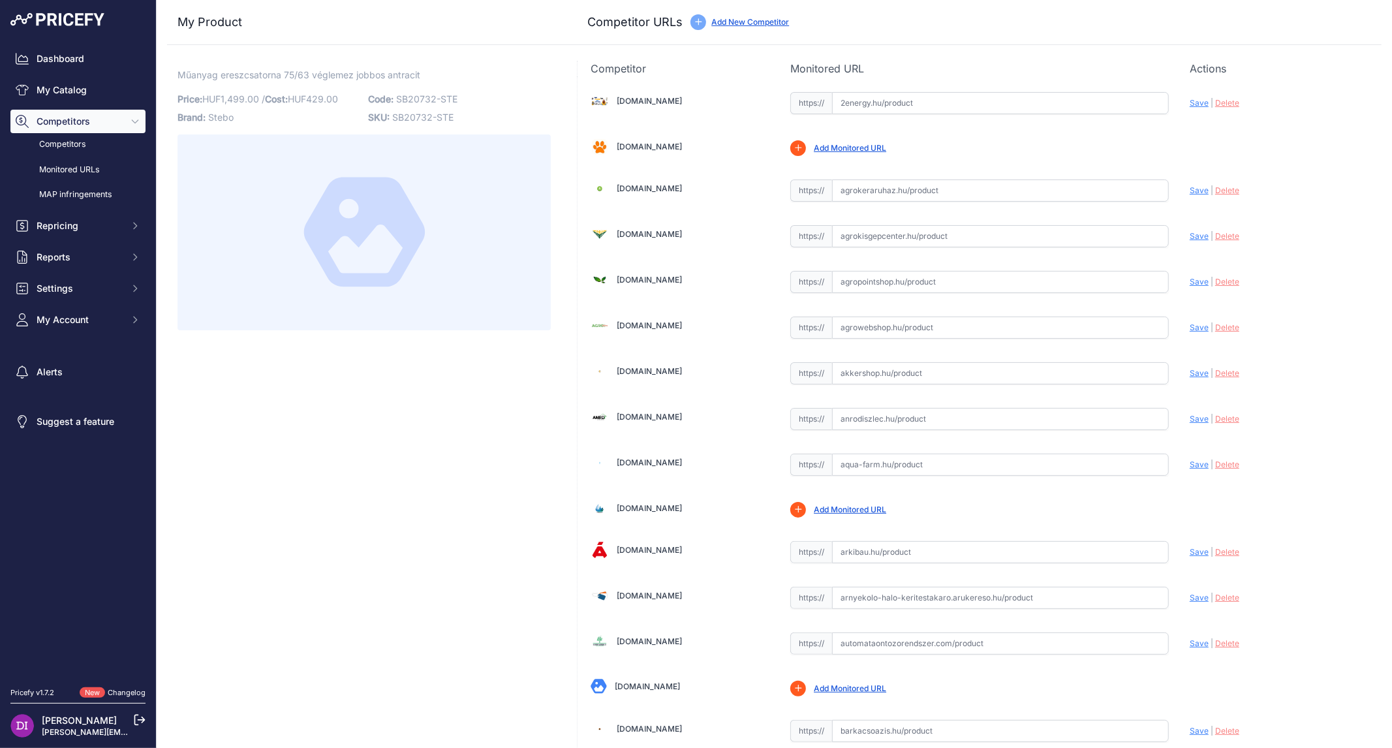
click at [867, 555] on input "text" at bounding box center [1000, 552] width 337 height 22
paste input "[URL][DOMAIN_NAME]"
click at [1190, 550] on span "Save" at bounding box center [1199, 552] width 19 height 10
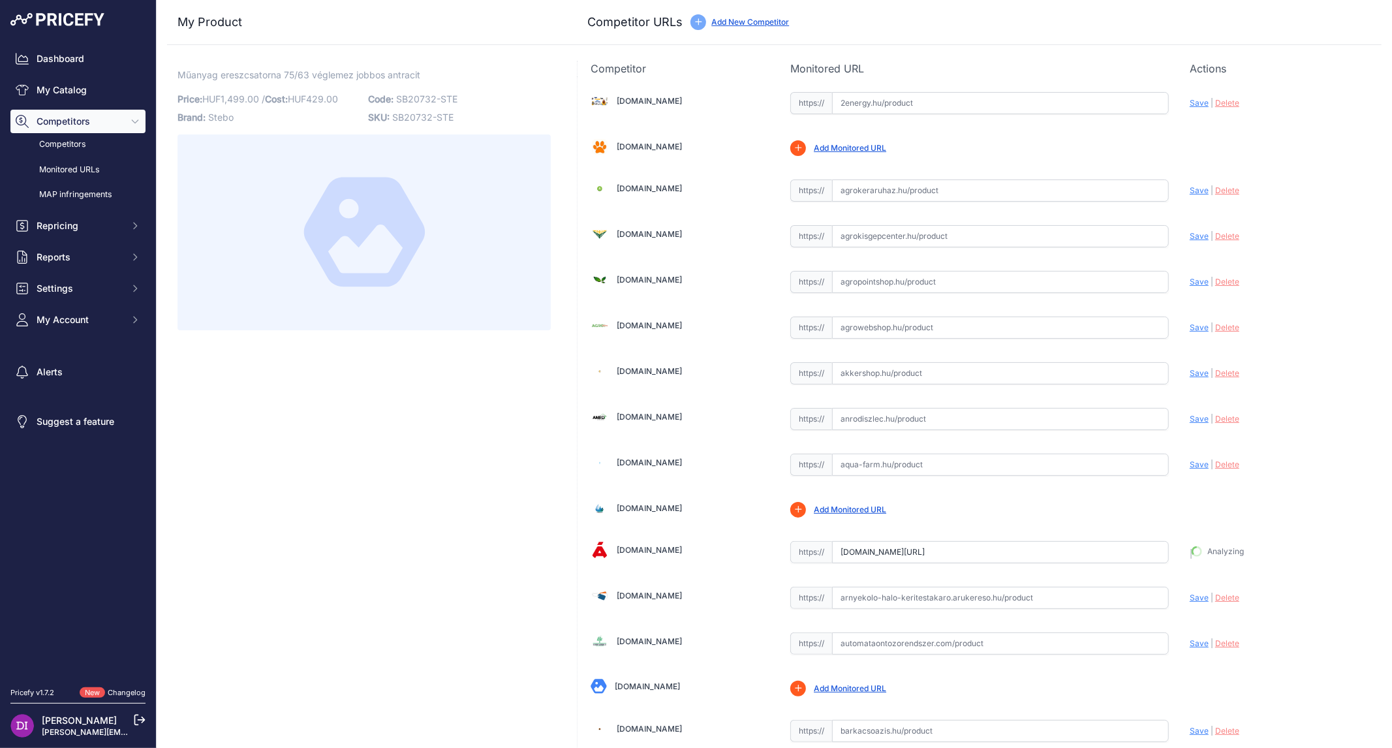
type input "https://arkibau.hu/muanyag-ereszcsatorna-7563-antracit-veglemez-jobbos-151403?k…"
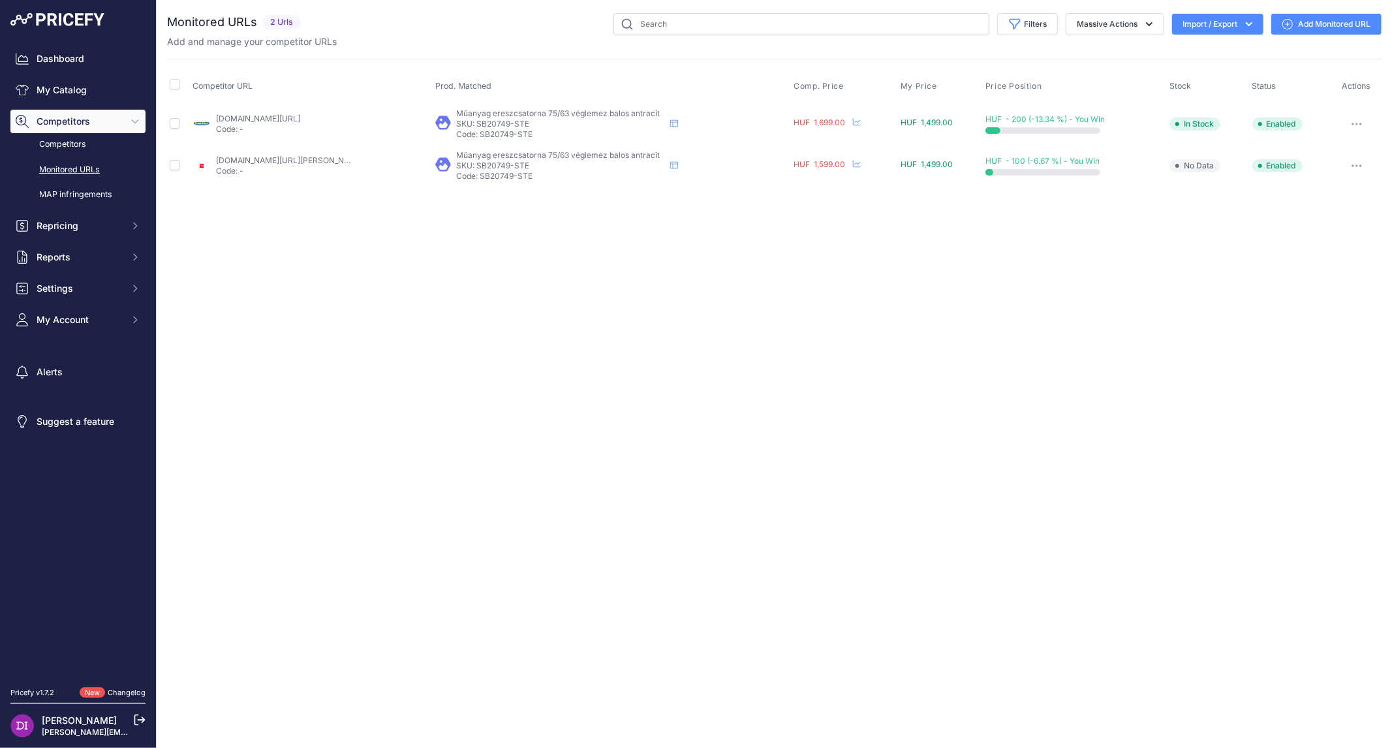
drag, startPoint x: 0, startPoint y: 0, endPoint x: 1296, endPoint y: 33, distance: 1296.8
click at [1296, 33] on link "Add Monitored URL" at bounding box center [1327, 24] width 110 height 21
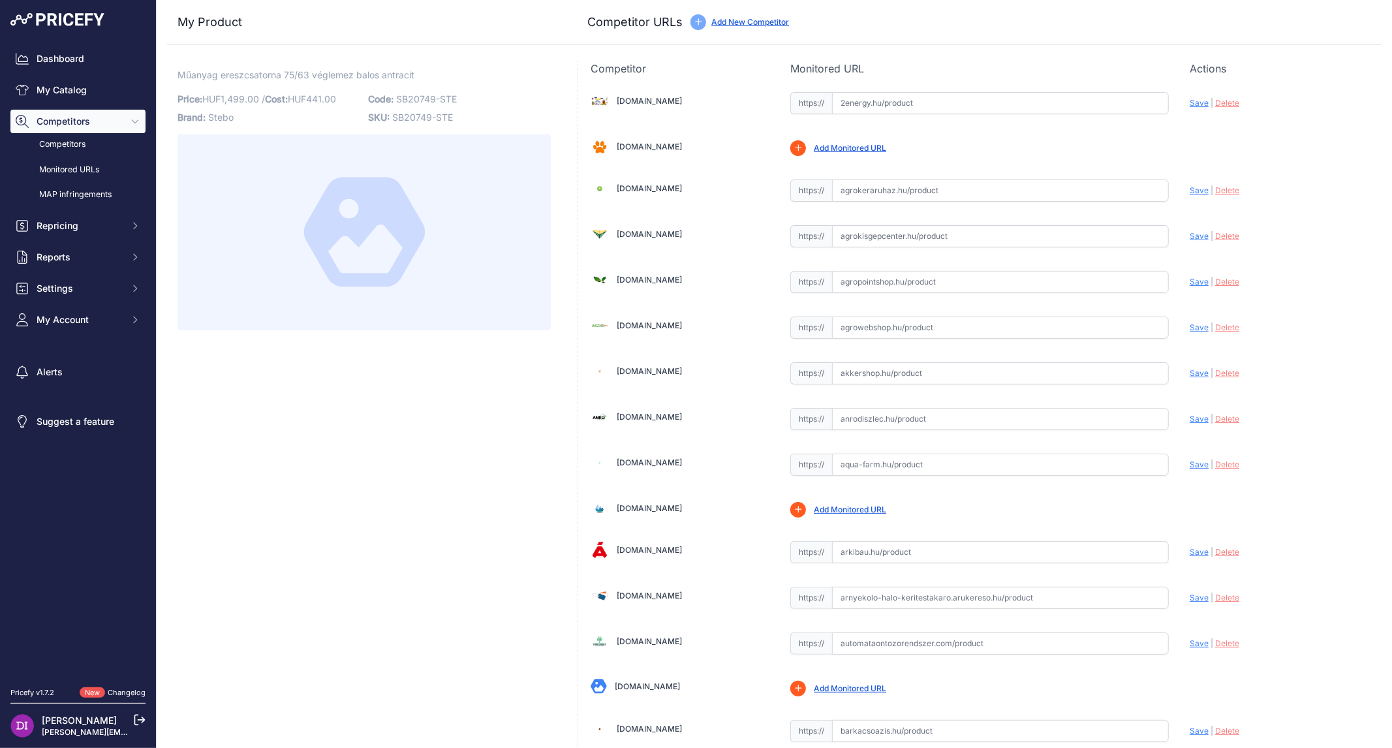
click at [840, 552] on input "text" at bounding box center [1000, 552] width 337 height 22
paste input "https://arkibau.hu/muanyag-ereszcsatorna-7563-antracit-veglemez-balos-151406?ke…"
click at [1190, 551] on span "Save" at bounding box center [1199, 552] width 19 height 10
type input "https://arkibau.hu/muanyag-ereszcsatorna-7563-antracit-veglemez-balos-151406?ke…"
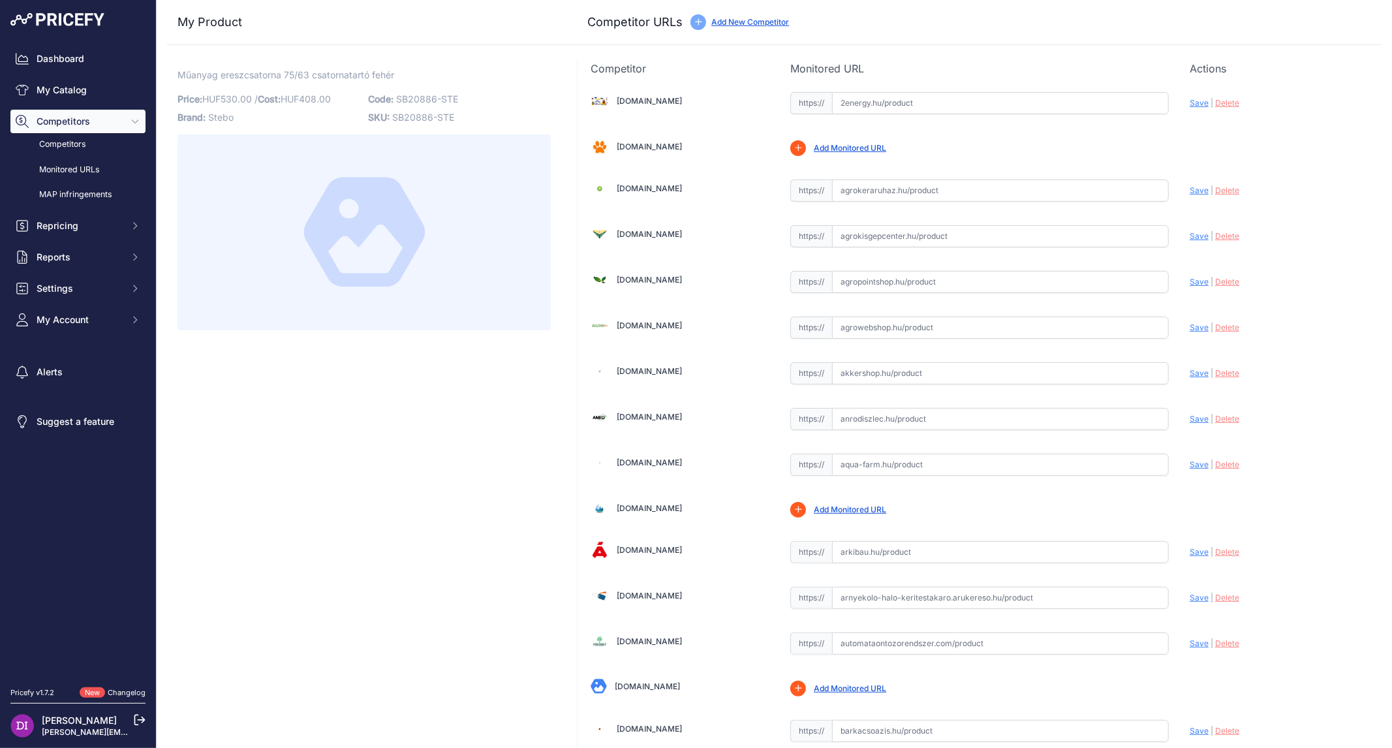
drag, startPoint x: 852, startPoint y: 552, endPoint x: 939, endPoint y: 552, distance: 86.8
click at [853, 552] on input "text" at bounding box center [1000, 552] width 337 height 22
paste input "SB20886"
click at [873, 551] on input "SB20886" at bounding box center [1000, 552] width 337 height 22
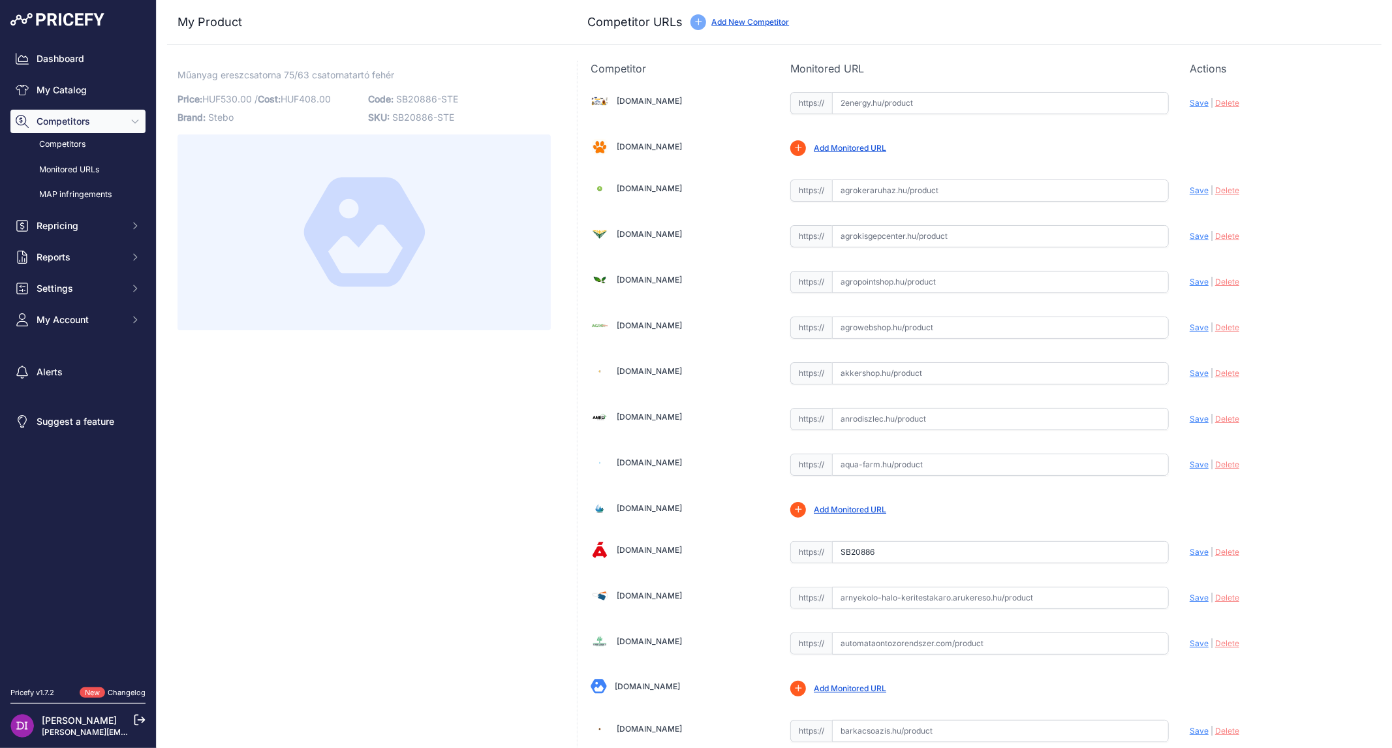
click at [873, 551] on input "SB20886" at bounding box center [1000, 552] width 337 height 22
paste input "https://arkibau.hu/muanyag-ereszcsatorna-7563-feher-csatornatarto-151427?keywor…"
click at [1192, 553] on span "Save" at bounding box center [1199, 552] width 19 height 10
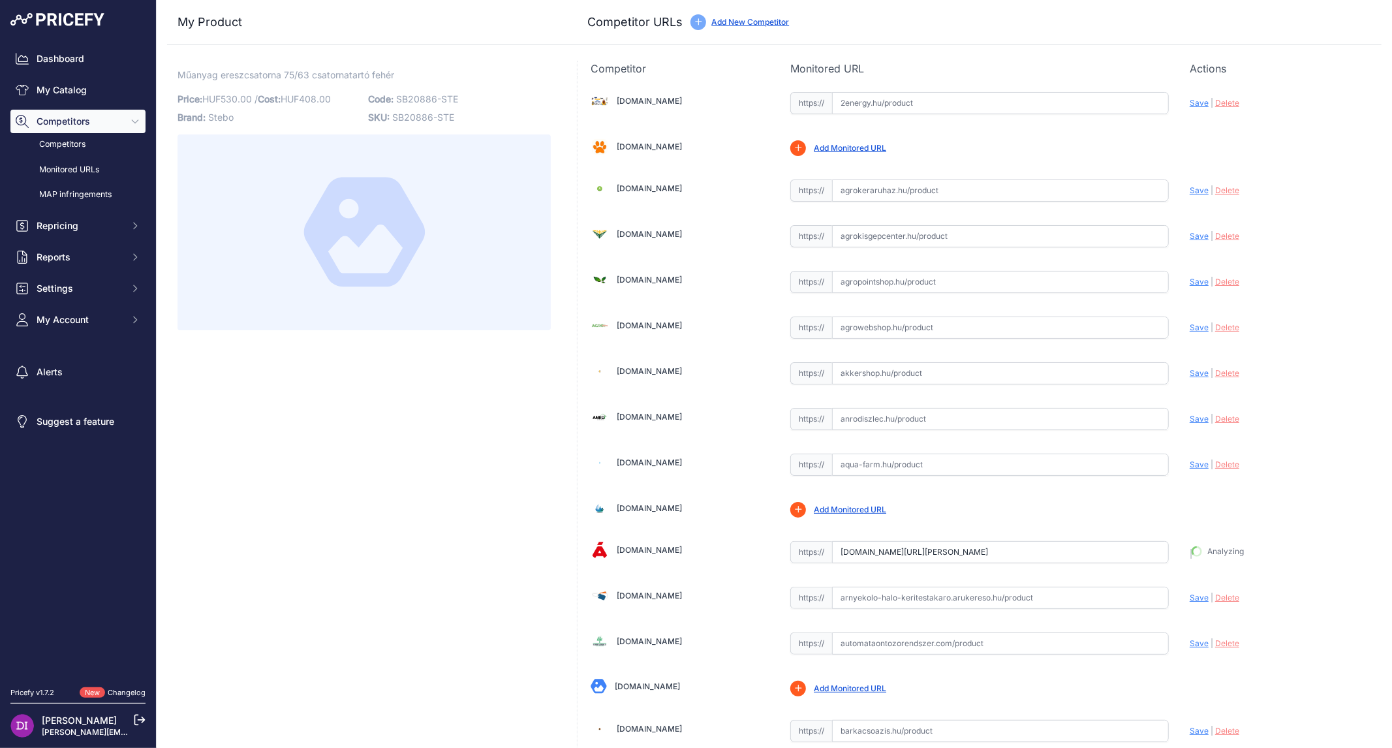
type input "https://arkibau.hu/muanyag-ereszcsatorna-7563-feher-csatornatarto-151427?keywor…"
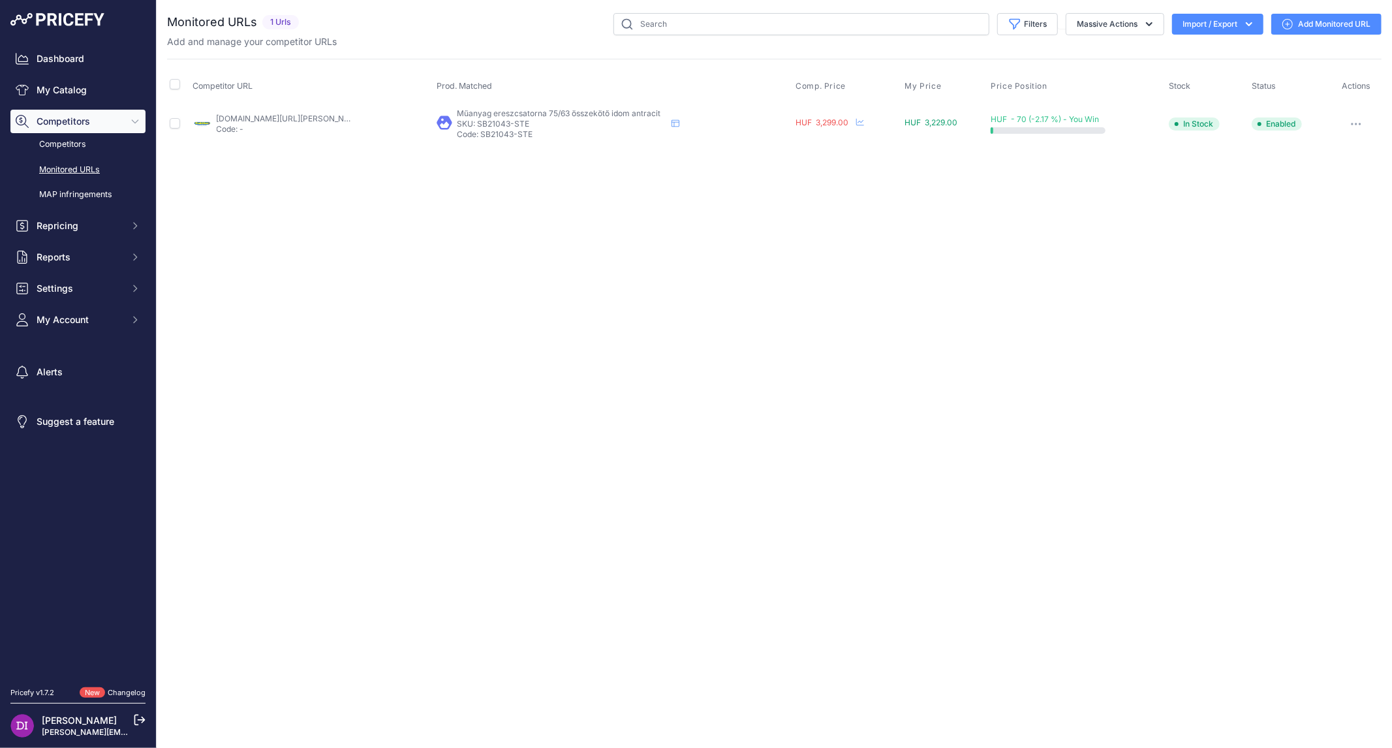
drag, startPoint x: 0, startPoint y: 0, endPoint x: 1349, endPoint y: 24, distance: 1348.8
click at [1349, 24] on link "Add Monitored URL" at bounding box center [1327, 24] width 110 height 21
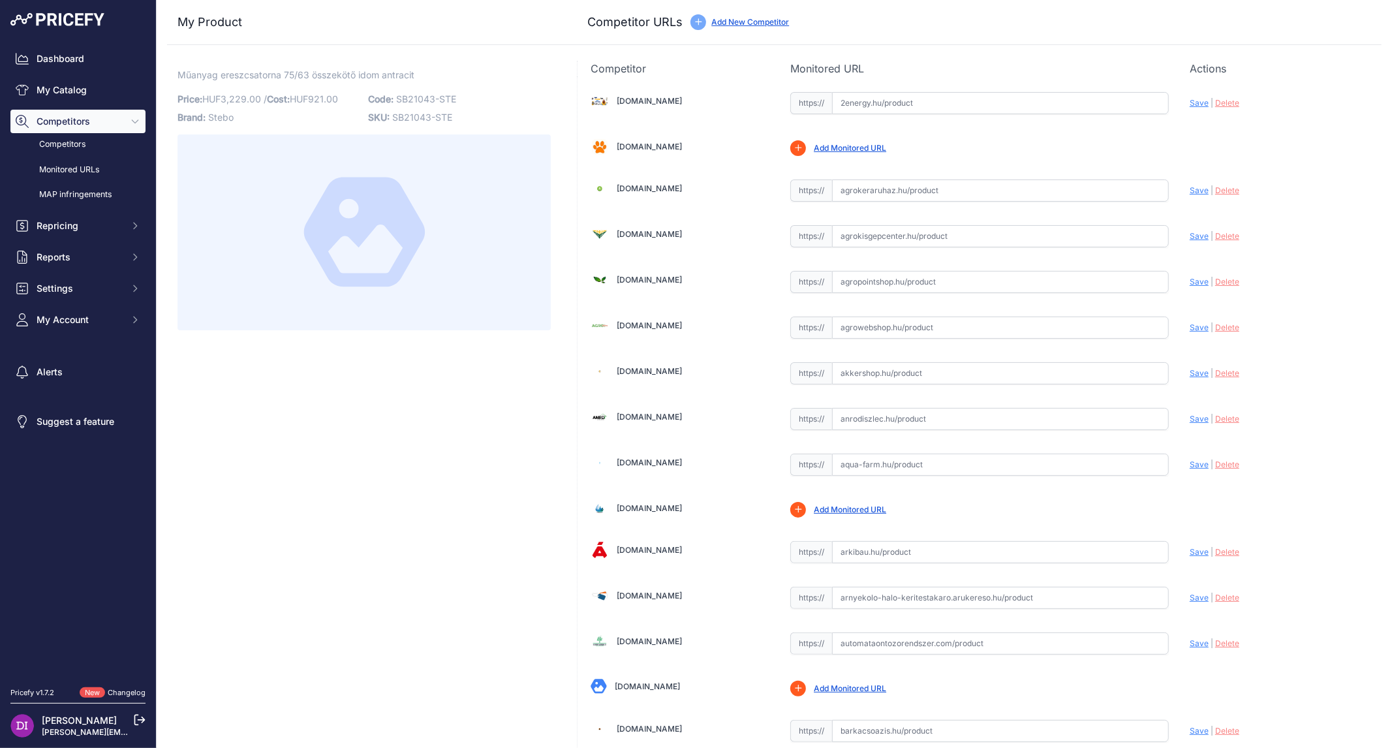
click at [860, 549] on input "text" at bounding box center [1000, 552] width 337 height 22
paste input "[URL][DOMAIN_NAME][PERSON_NAME]"
click at [1193, 551] on span "Save" at bounding box center [1199, 552] width 19 height 10
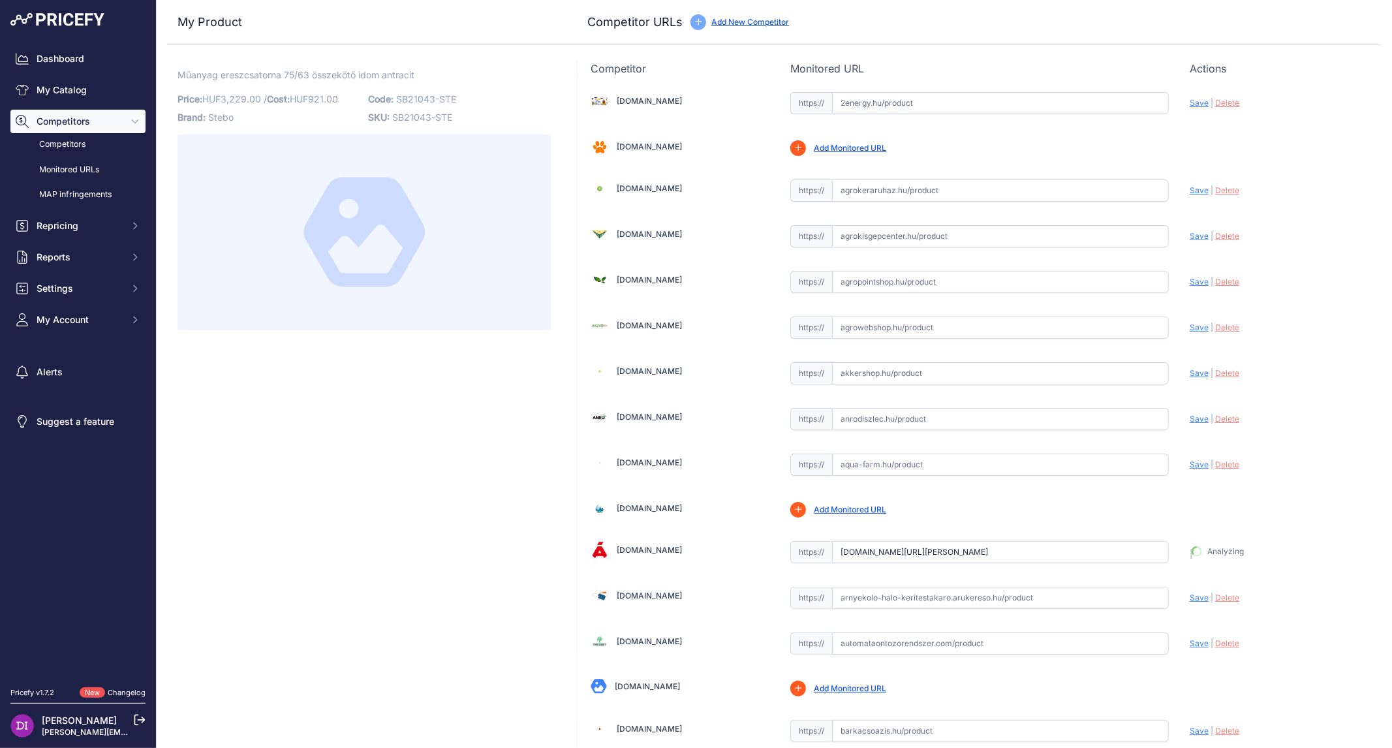
type input "[URL][DOMAIN_NAME][PERSON_NAME]"
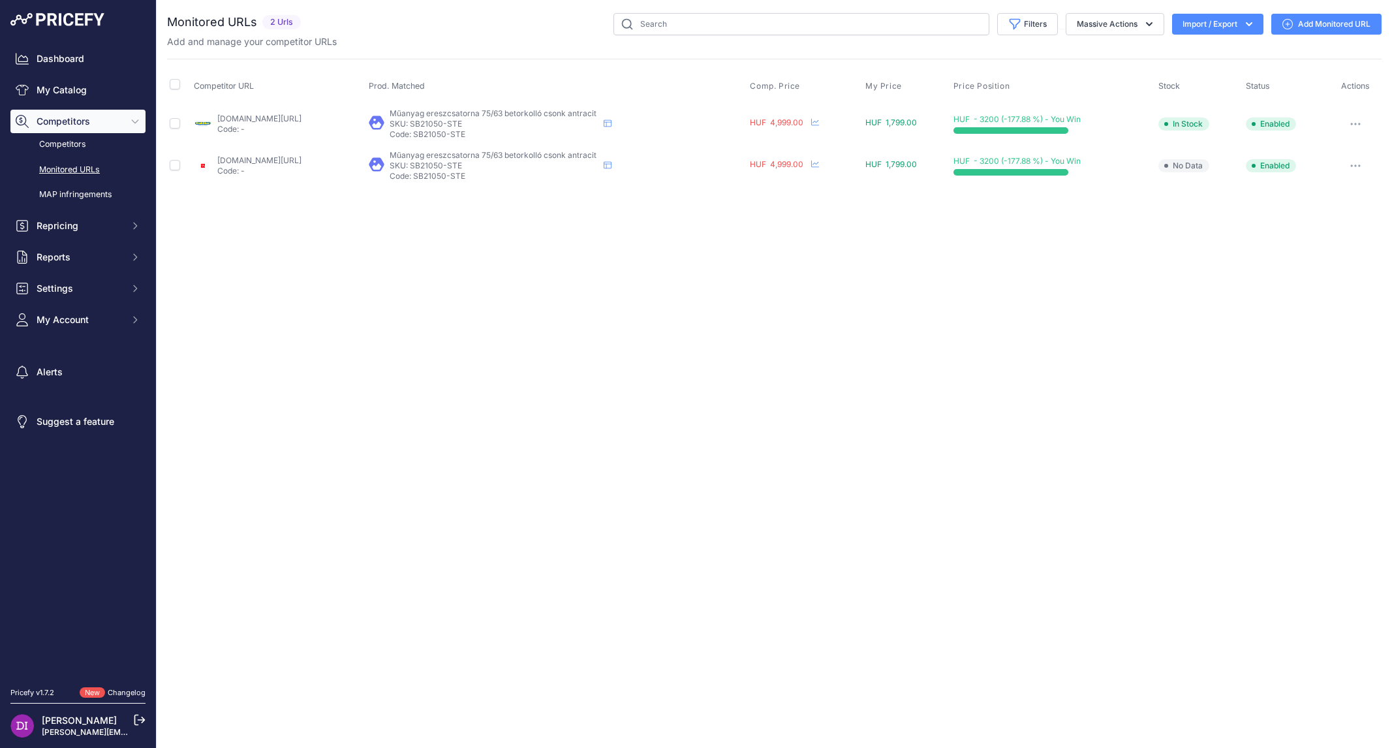
click at [1322, 20] on link "Add Monitored URL" at bounding box center [1327, 24] width 110 height 21
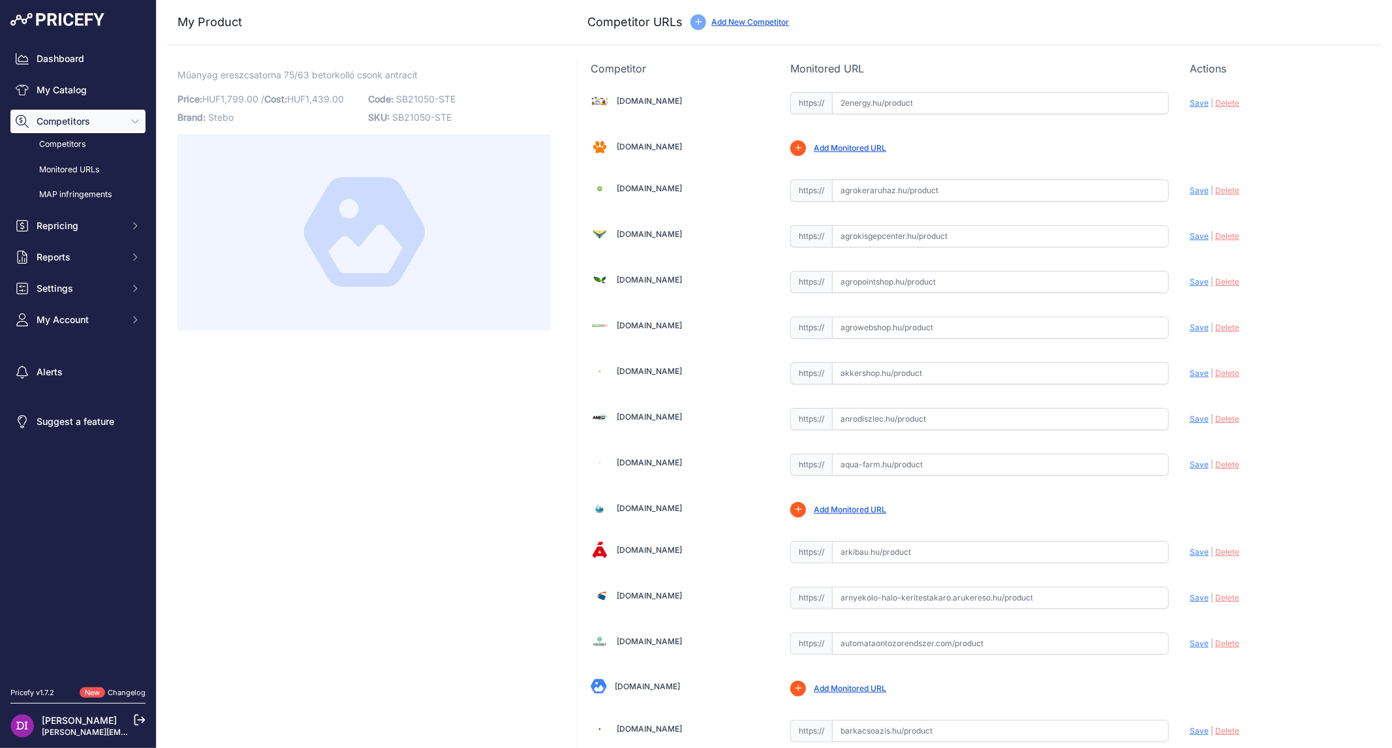
click at [854, 550] on input "text" at bounding box center [1000, 552] width 337 height 22
paste input "https://arkibau.hu/muanyag-ereszcsatorna-7563-antracit-betorkollo-csonk-151448?…"
click at [1190, 551] on span "Save" at bounding box center [1199, 552] width 19 height 10
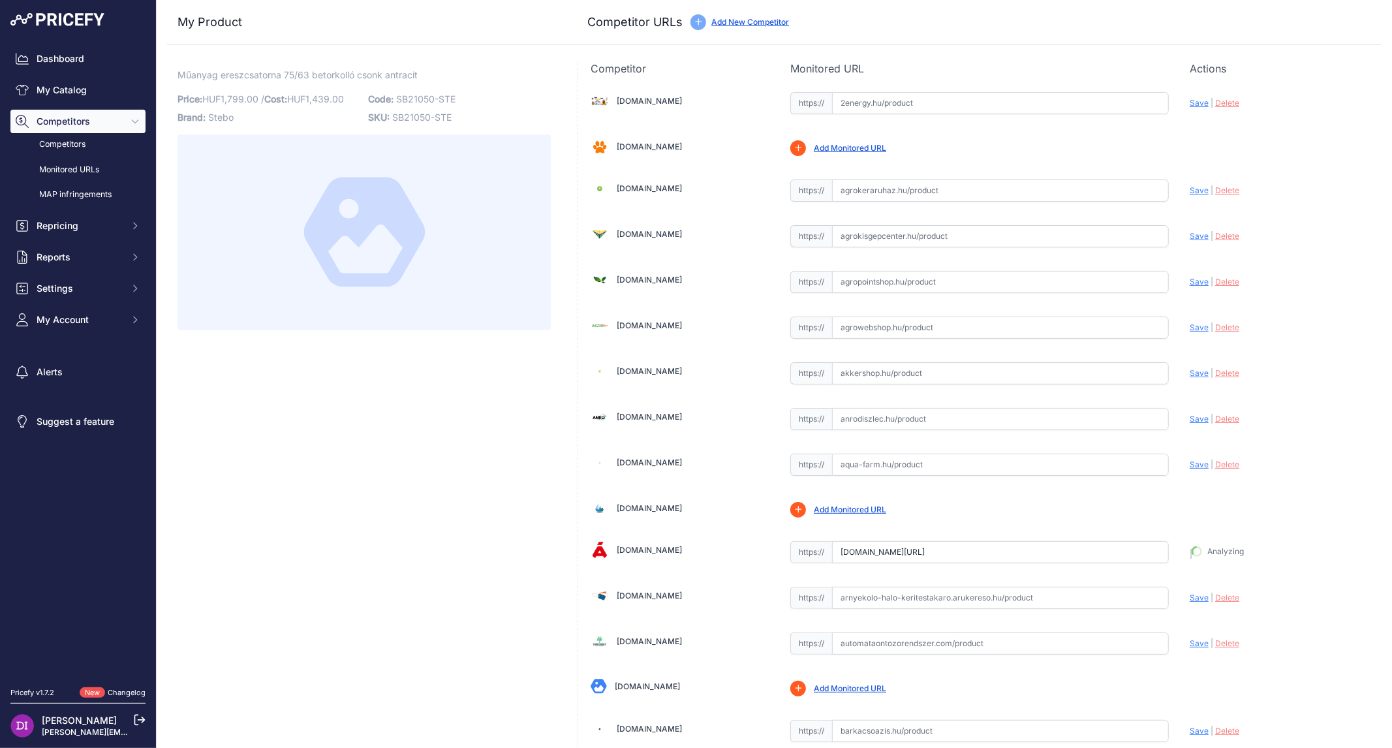
type input "https://arkibau.hu/muanyag-ereszcsatorna-7563-antracit-betorkollo-csonk-151448?…"
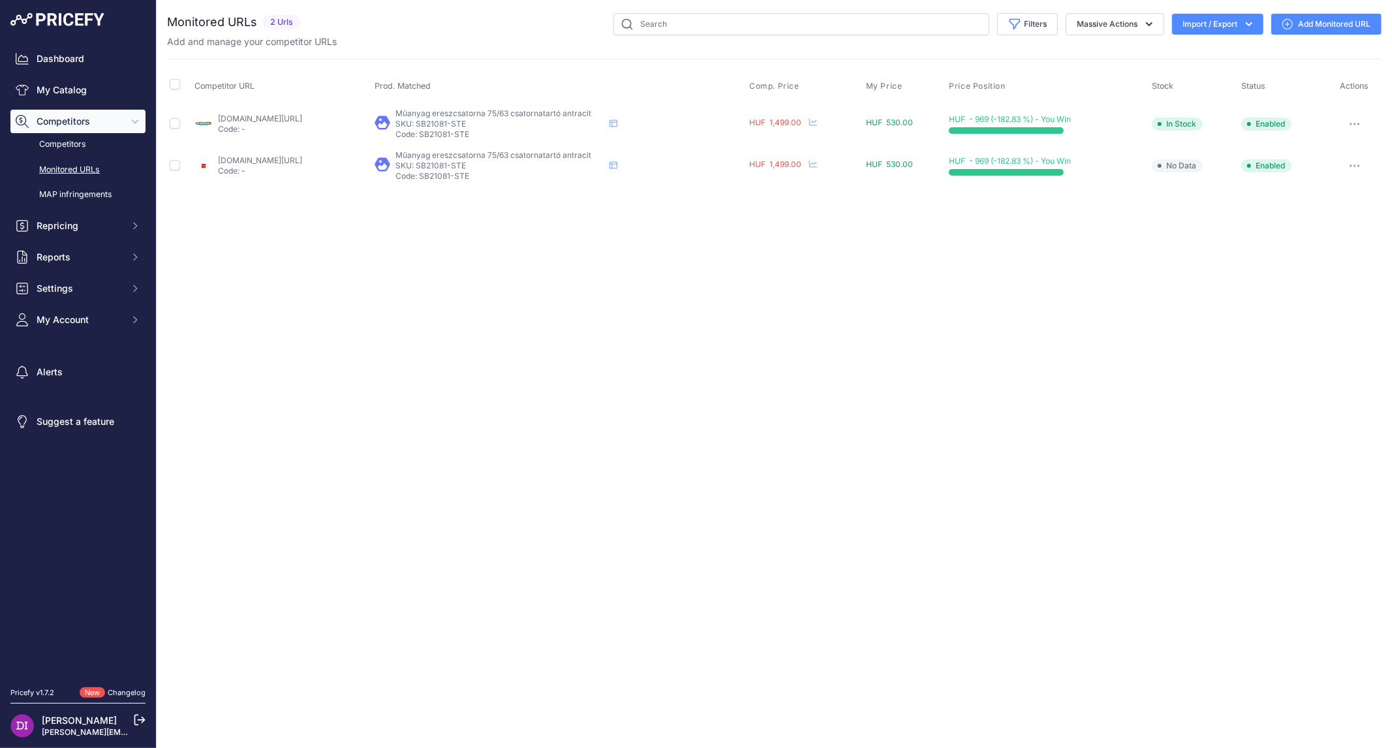
click at [1351, 9] on div "You are not connected to the internet. Monitored URLs" at bounding box center [774, 100] width 1215 height 200
click at [1341, 24] on link "Add Monitored URL" at bounding box center [1327, 24] width 110 height 21
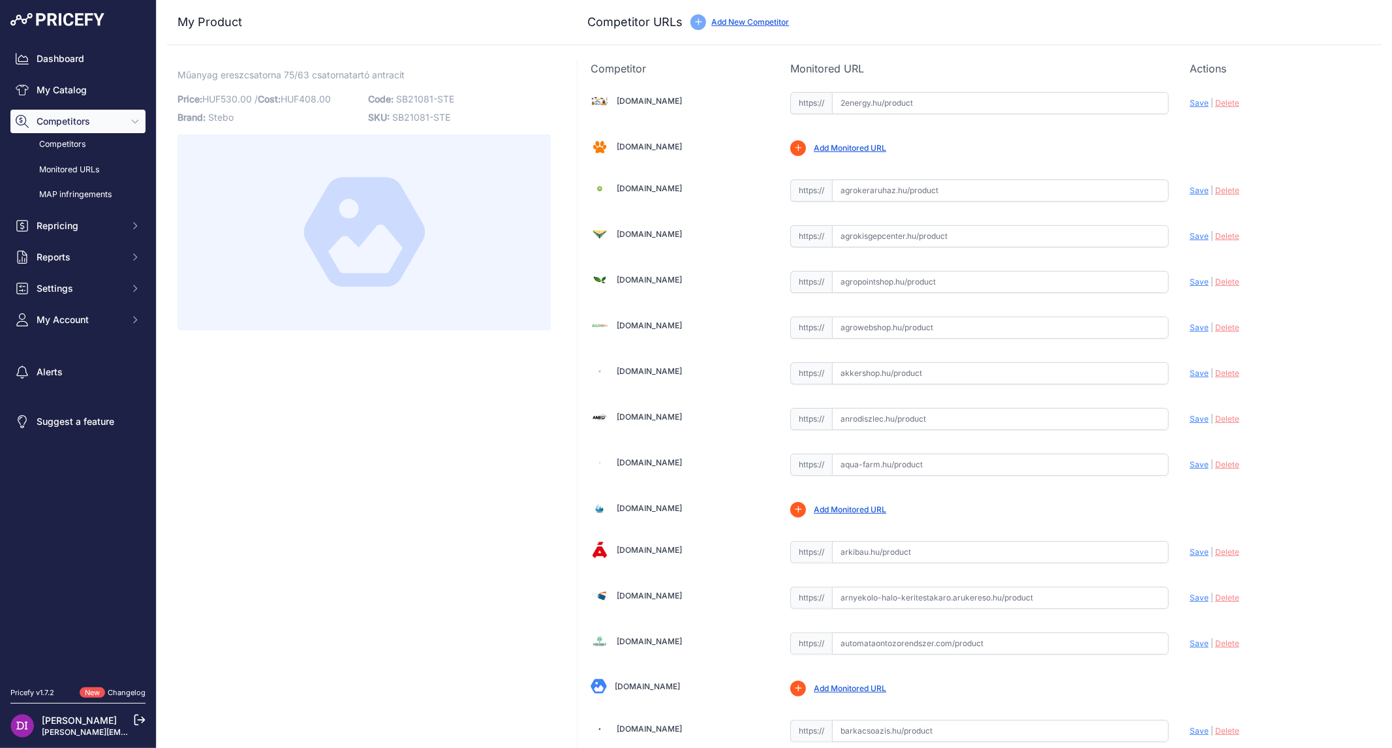
drag, startPoint x: 870, startPoint y: 544, endPoint x: 898, endPoint y: 542, distance: 28.2
click at [873, 544] on input "text" at bounding box center [1000, 552] width 337 height 22
paste input "[URL][DOMAIN_NAME]"
click at [1190, 543] on div "Update Profile Save | [GEOGRAPHIC_DATA] Analyzing" at bounding box center [1279, 549] width 179 height 20
click at [1190, 547] on span "Save" at bounding box center [1199, 552] width 19 height 10
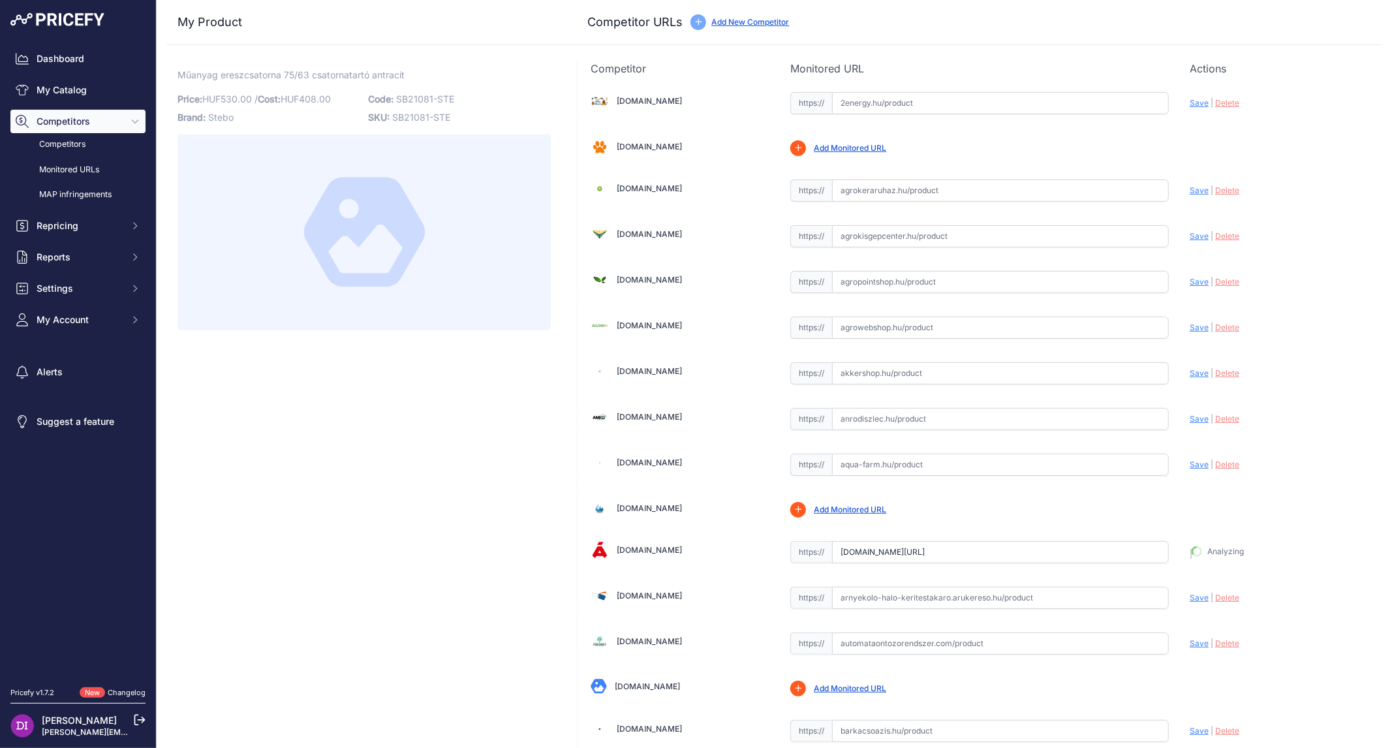
type input "[URL][DOMAIN_NAME]"
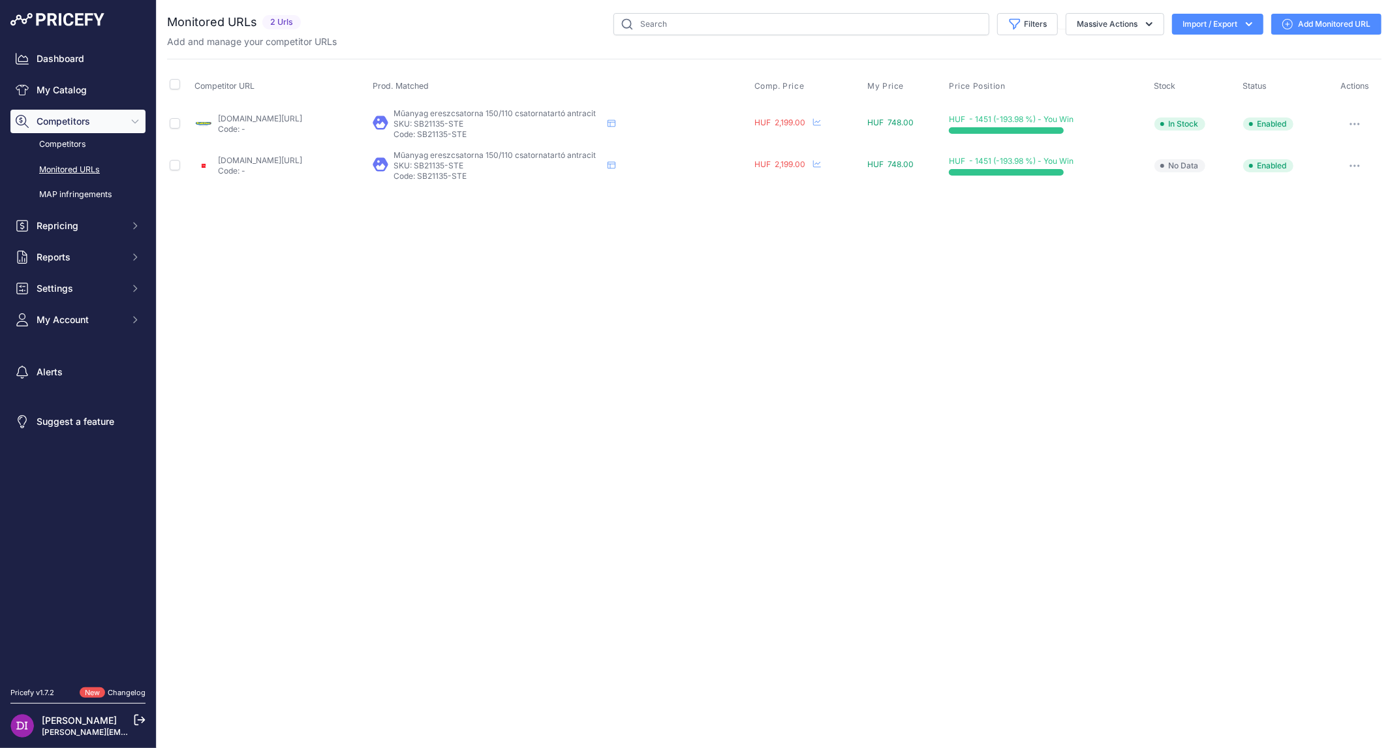
click at [1298, 31] on link "Add Monitored URL" at bounding box center [1327, 24] width 110 height 21
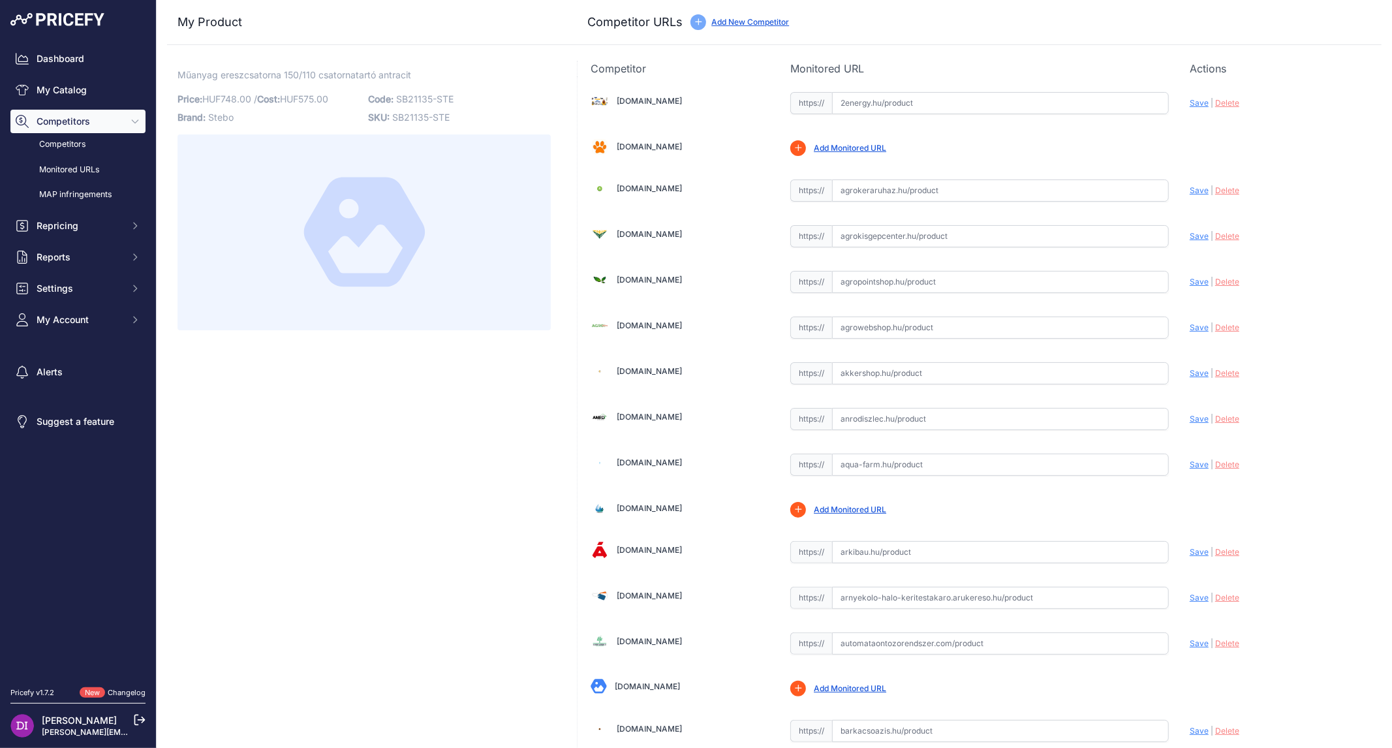
click at [868, 550] on input "text" at bounding box center [1000, 552] width 337 height 22
paste input "https://arkibau.hu/muanyag-ereszcsatorna-150110-antracit-csatornatarto-151472?k…"
click at [1192, 551] on span "Save" at bounding box center [1199, 552] width 19 height 10
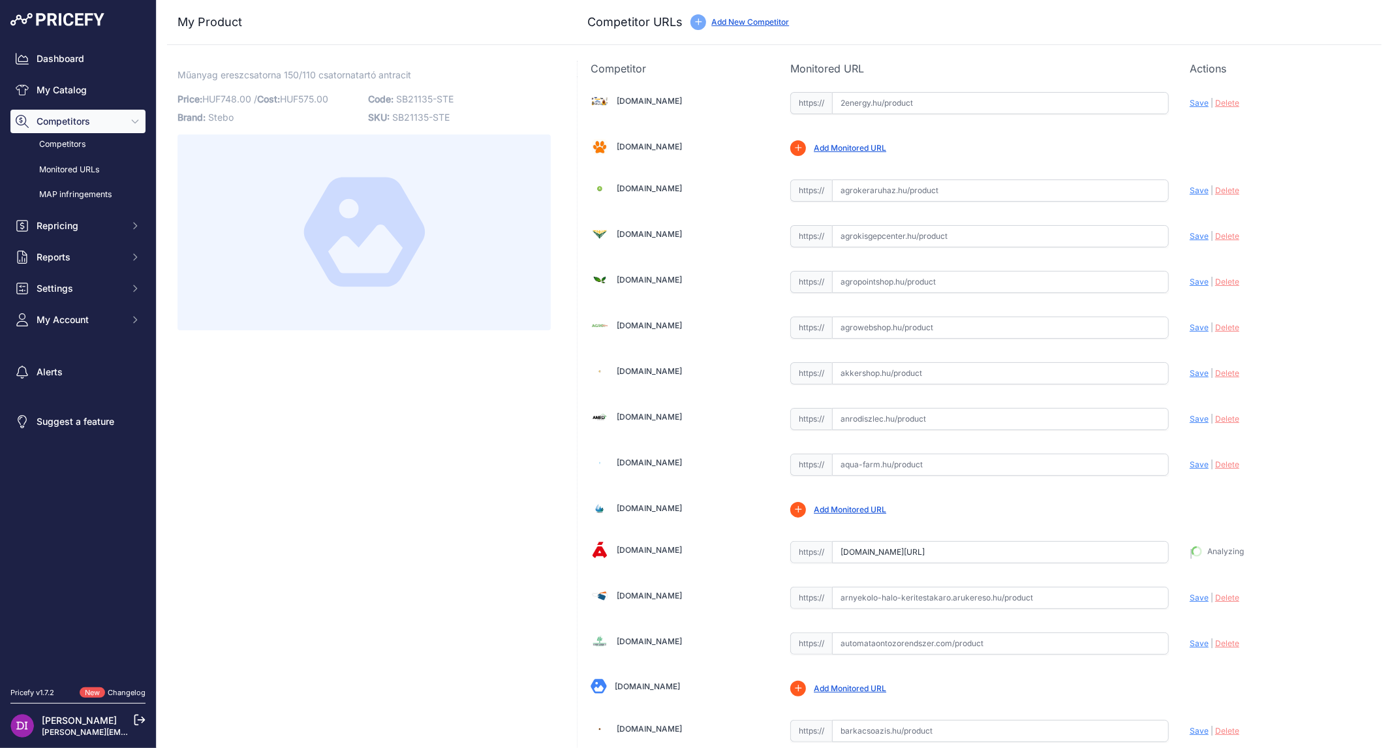
type input "https://arkibau.hu/muanyag-ereszcsatorna-150110-antracit-csatornatarto-151472?k…"
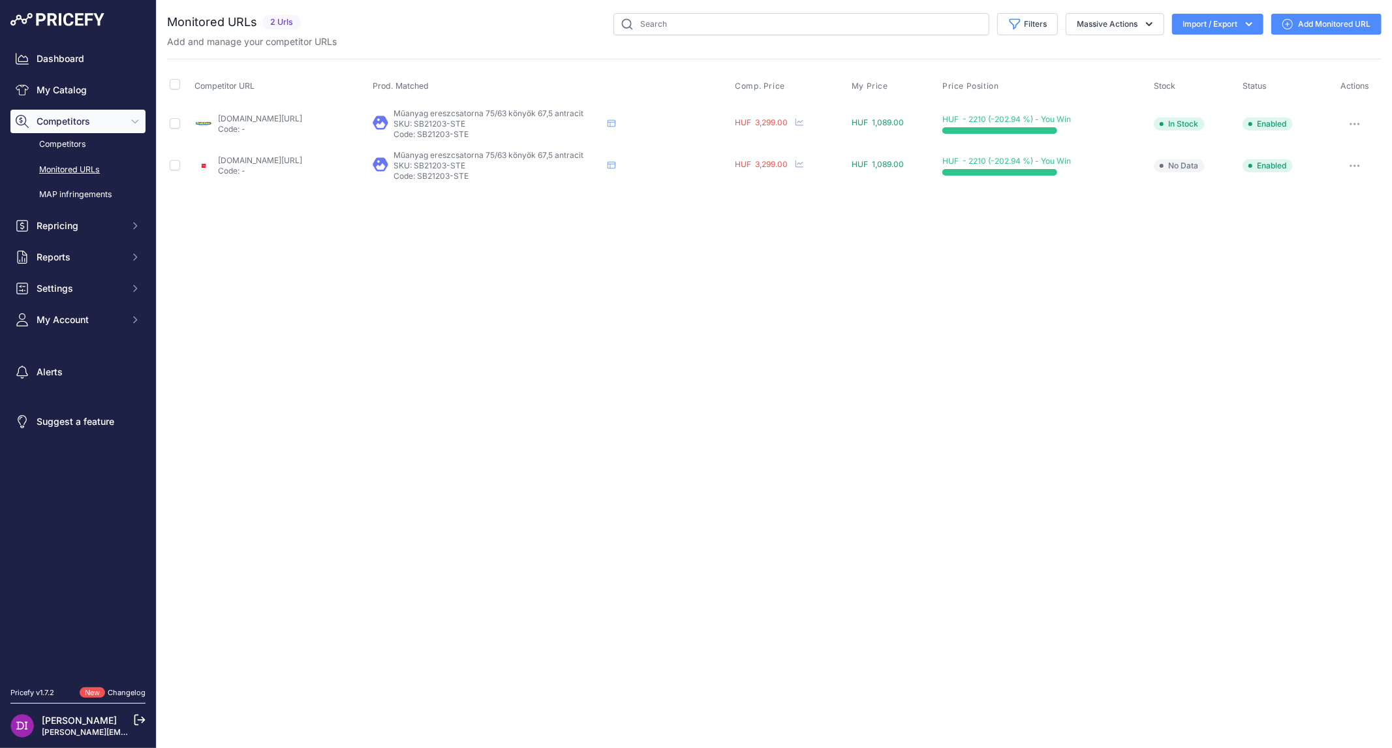
click at [1321, 26] on link "Add Monitored URL" at bounding box center [1327, 24] width 110 height 21
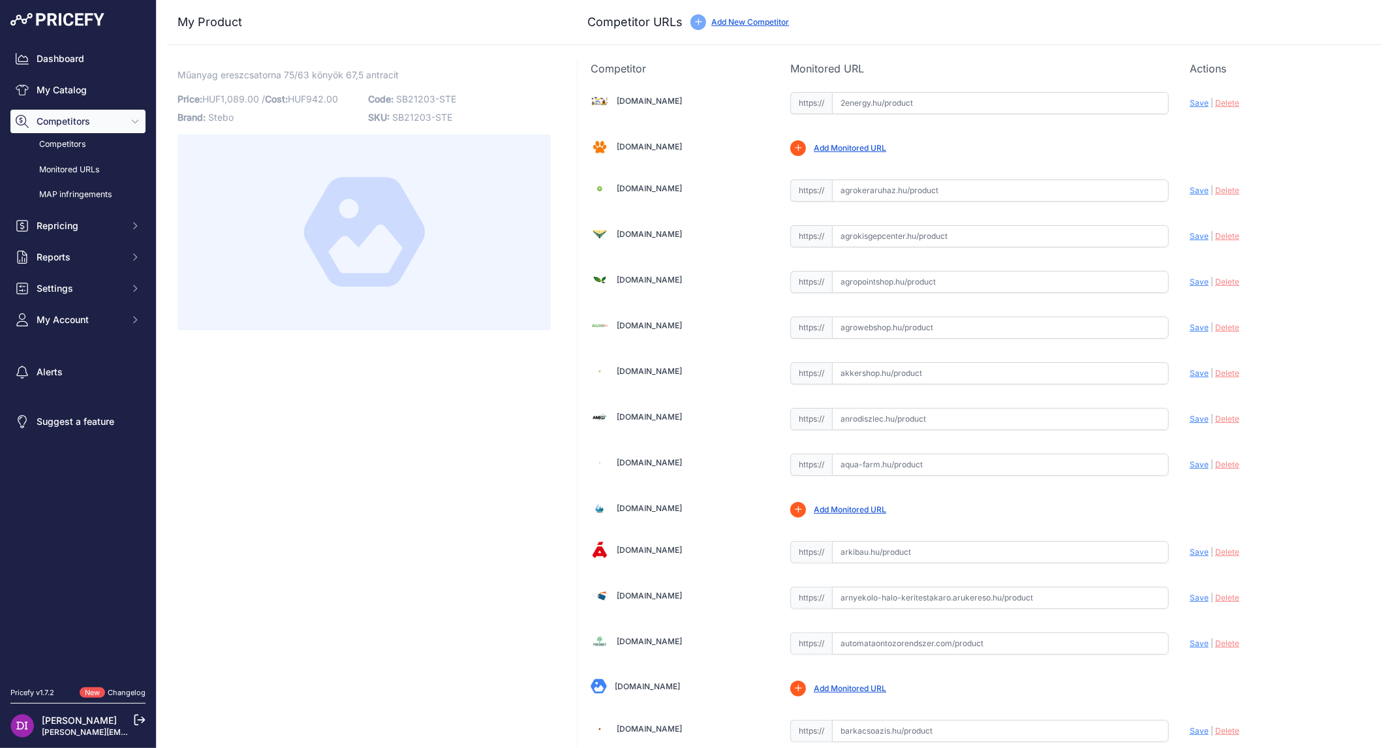
click at [899, 555] on input "text" at bounding box center [1000, 552] width 337 height 22
paste input "[URL][DOMAIN_NAME]"
click at [1190, 550] on span "Save" at bounding box center [1199, 552] width 19 height 10
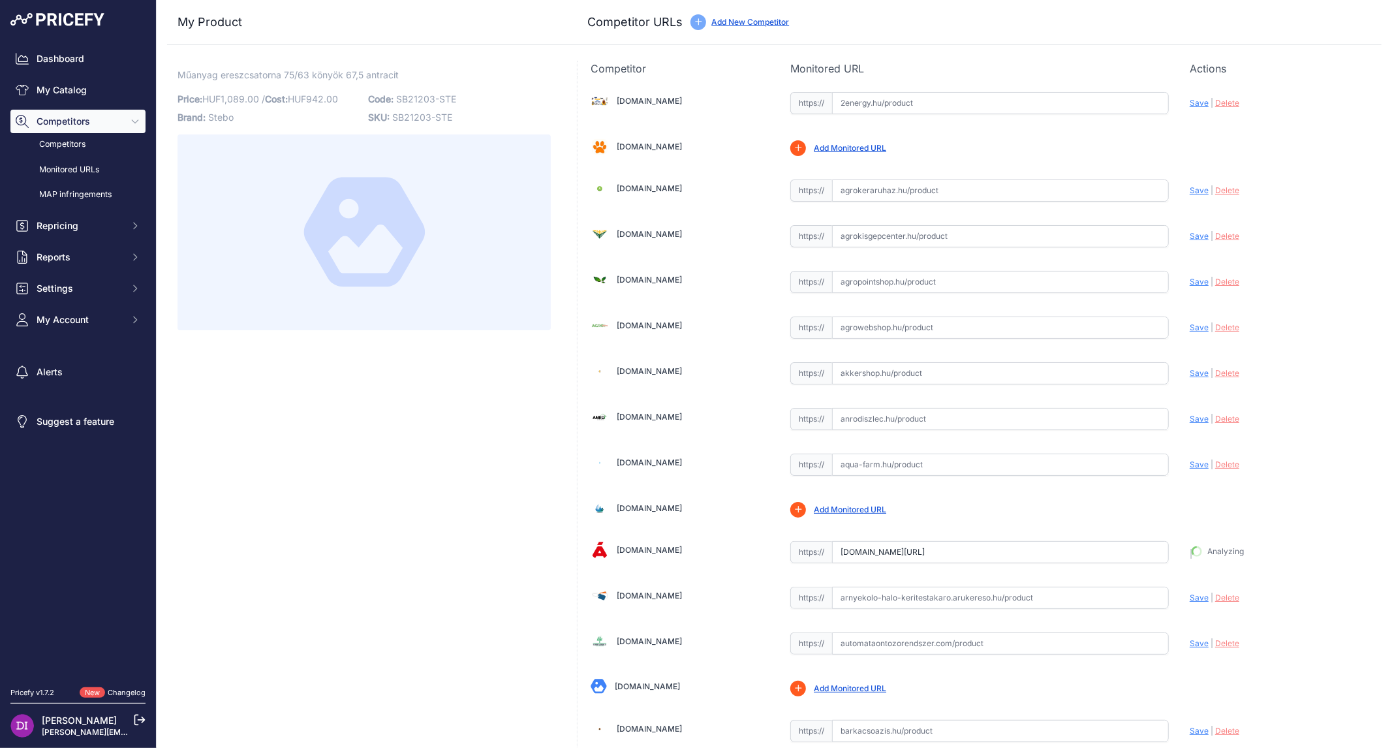
type input "[URL][DOMAIN_NAME]"
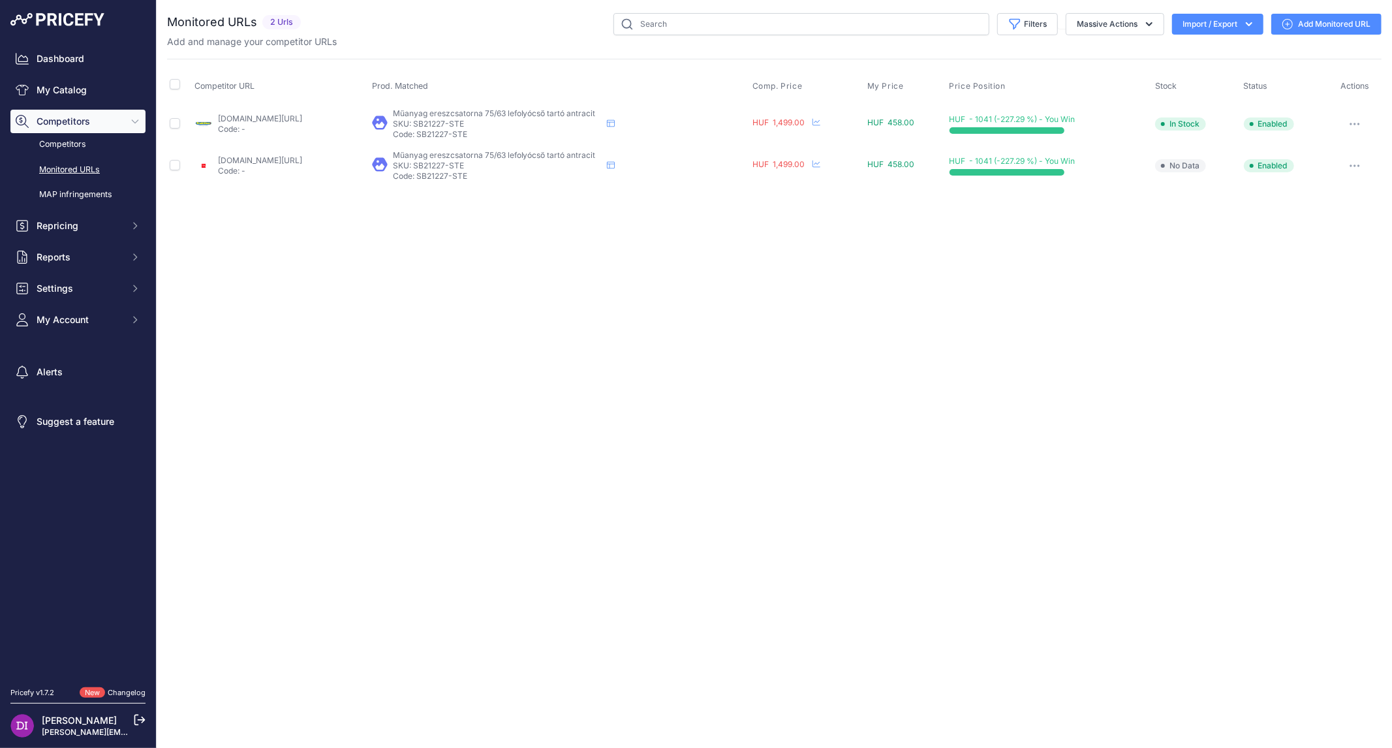
click at [1332, 25] on link "Add Monitored URL" at bounding box center [1327, 24] width 110 height 21
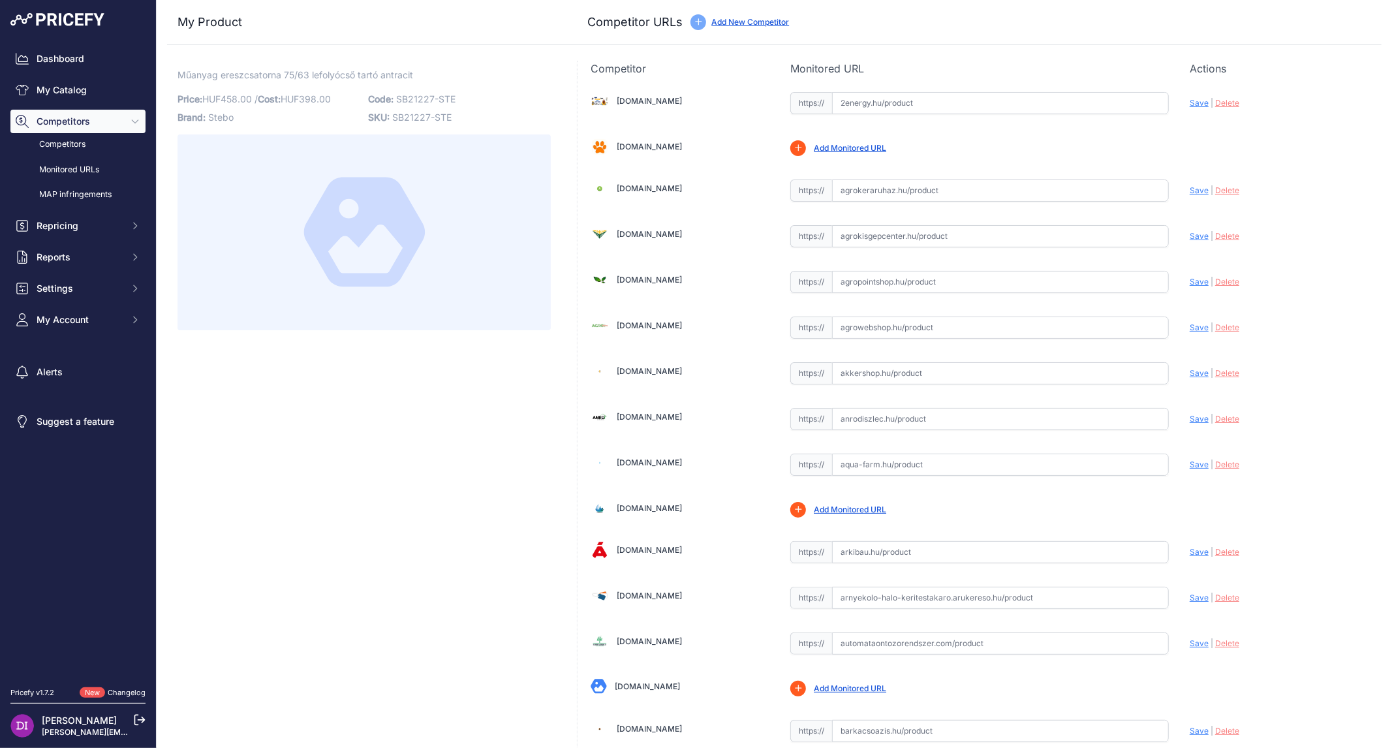
click at [856, 543] on input "text" at bounding box center [1000, 552] width 337 height 22
paste input "[URL][DOMAIN_NAME]"
click at [1190, 552] on span "Save" at bounding box center [1199, 552] width 19 height 10
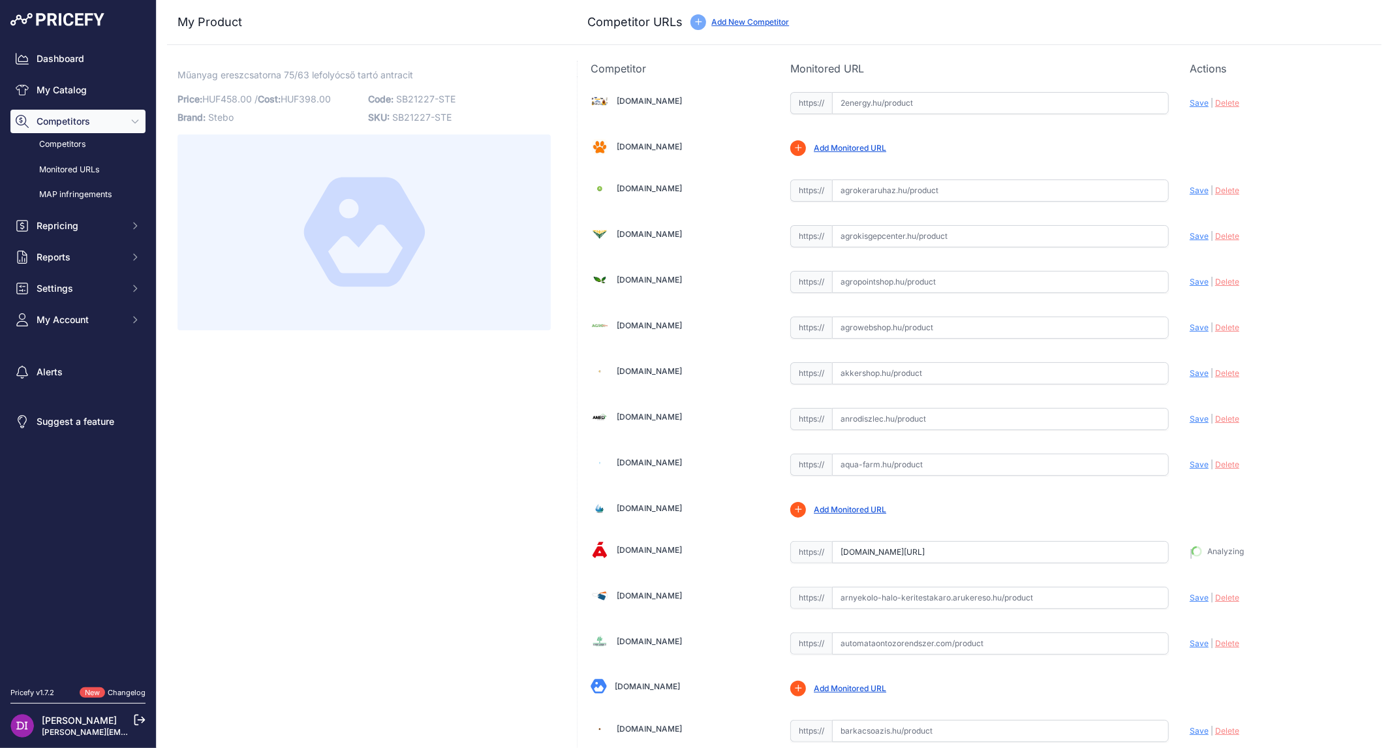
type input "[URL][DOMAIN_NAME]"
